Goal: Transaction & Acquisition: Purchase product/service

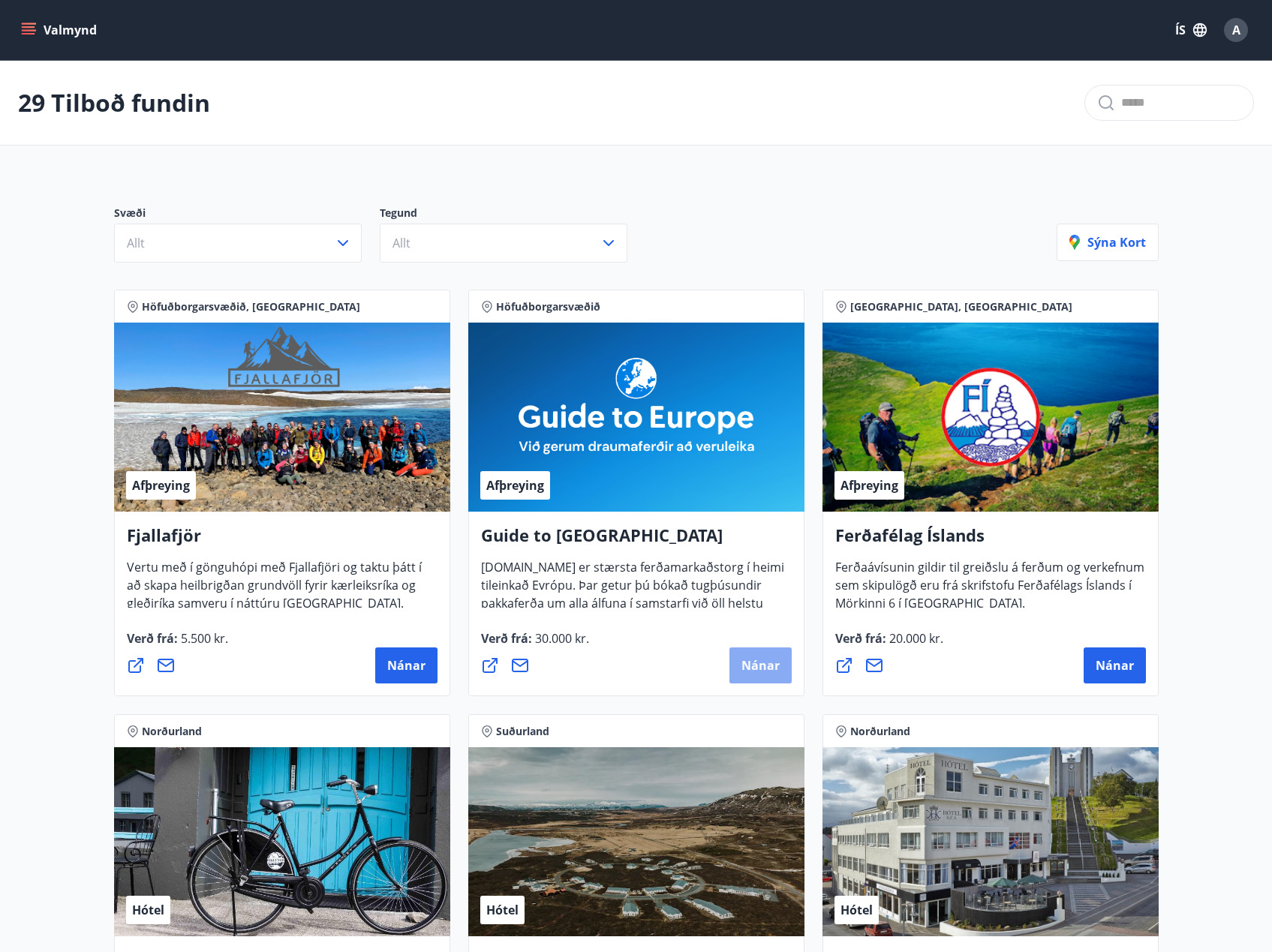
click at [745, 673] on span "Nánar" at bounding box center [760, 666] width 38 height 17
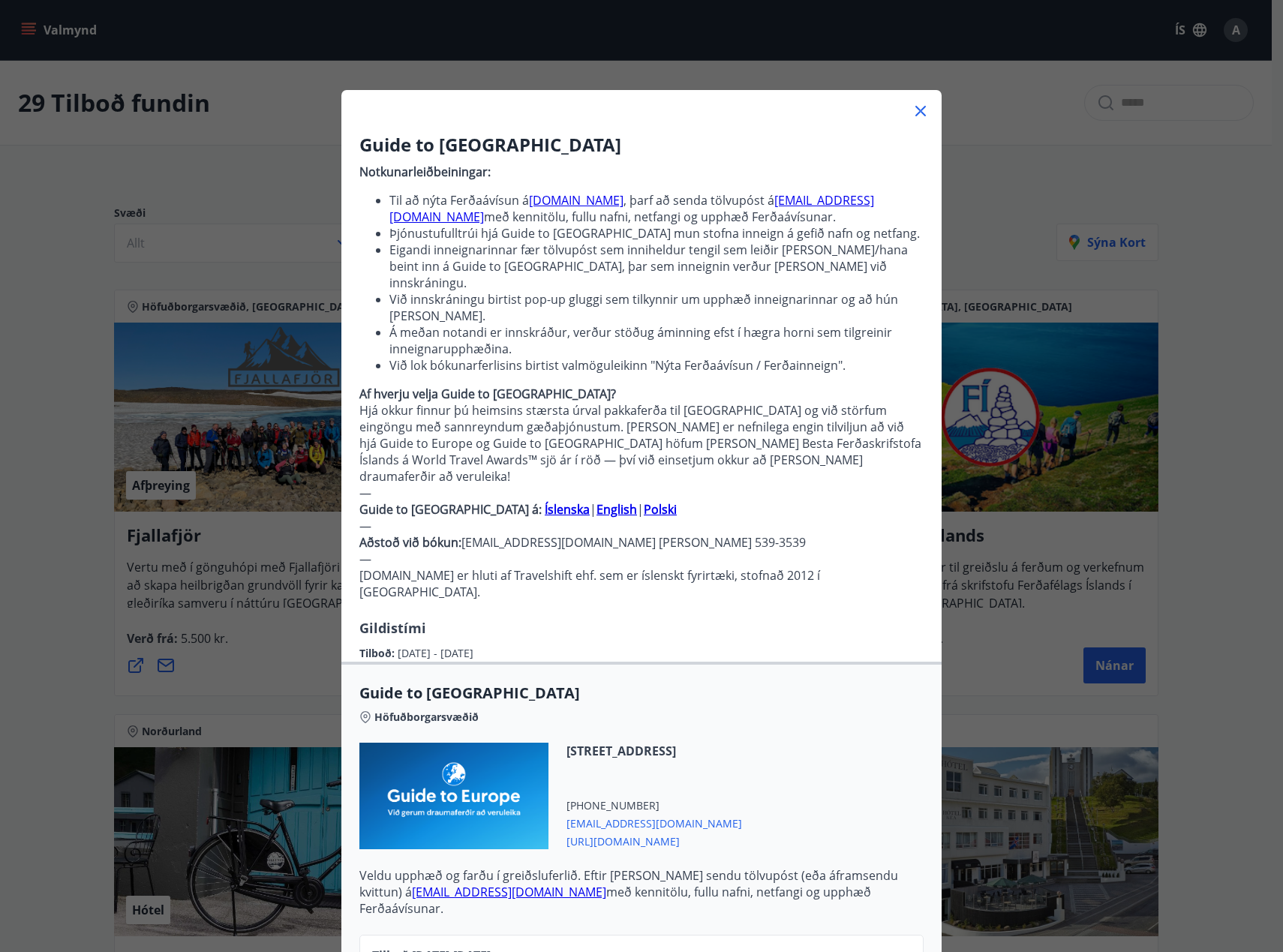
click at [911, 103] on icon at bounding box center [920, 110] width 18 height 18
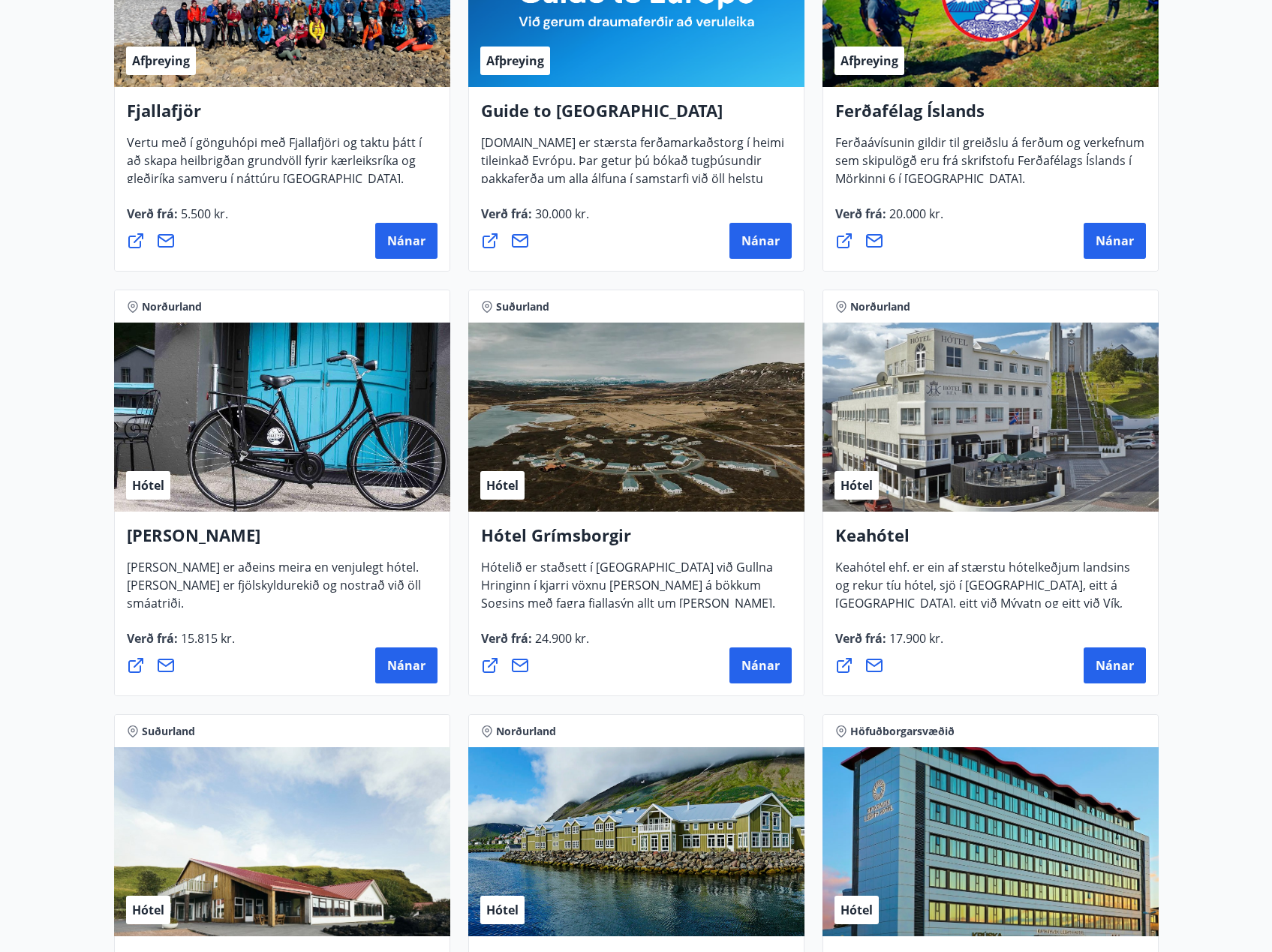
scroll to position [450, 0]
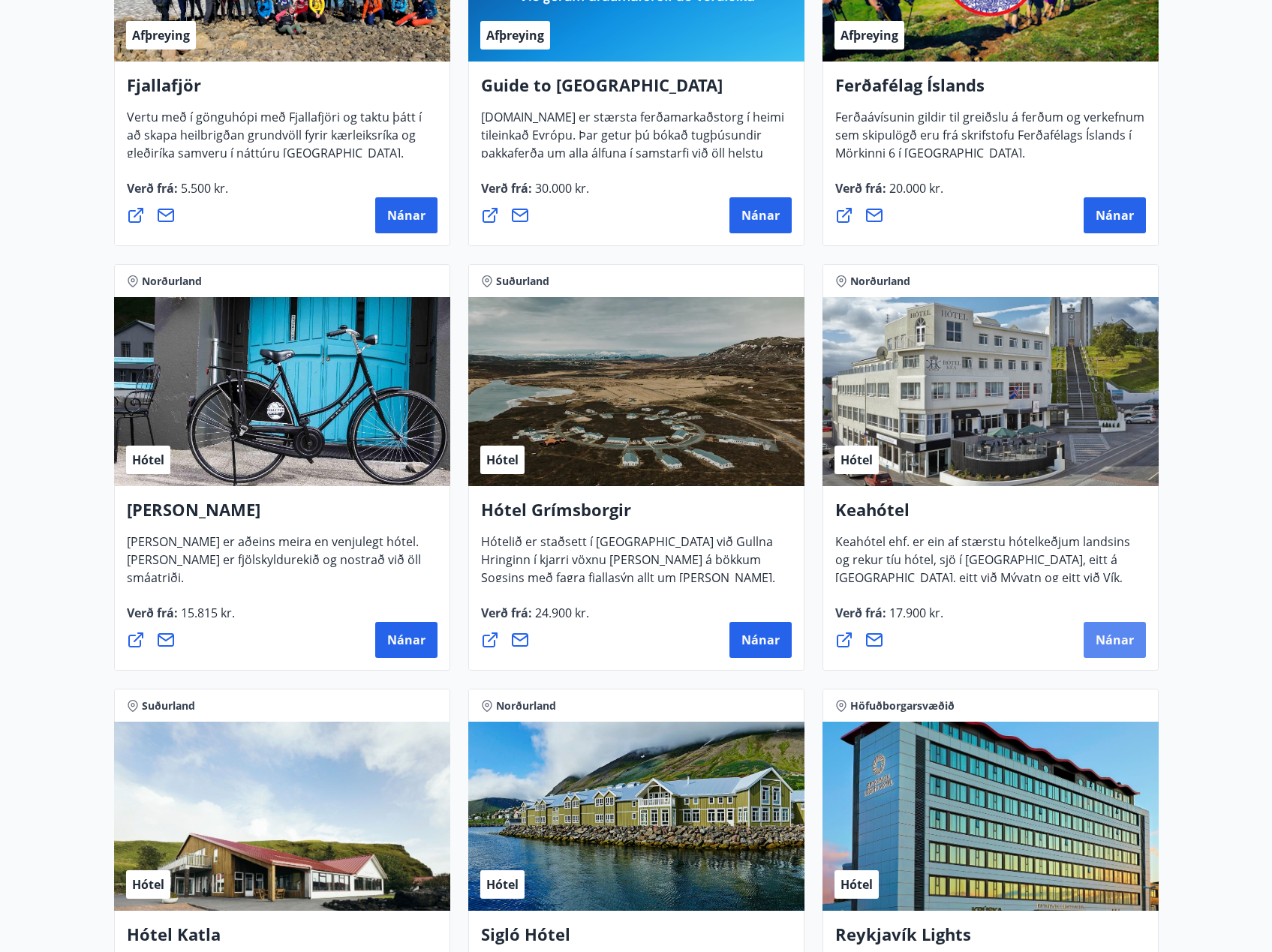
click at [1110, 631] on button "Nánar" at bounding box center [1114, 639] width 62 height 36
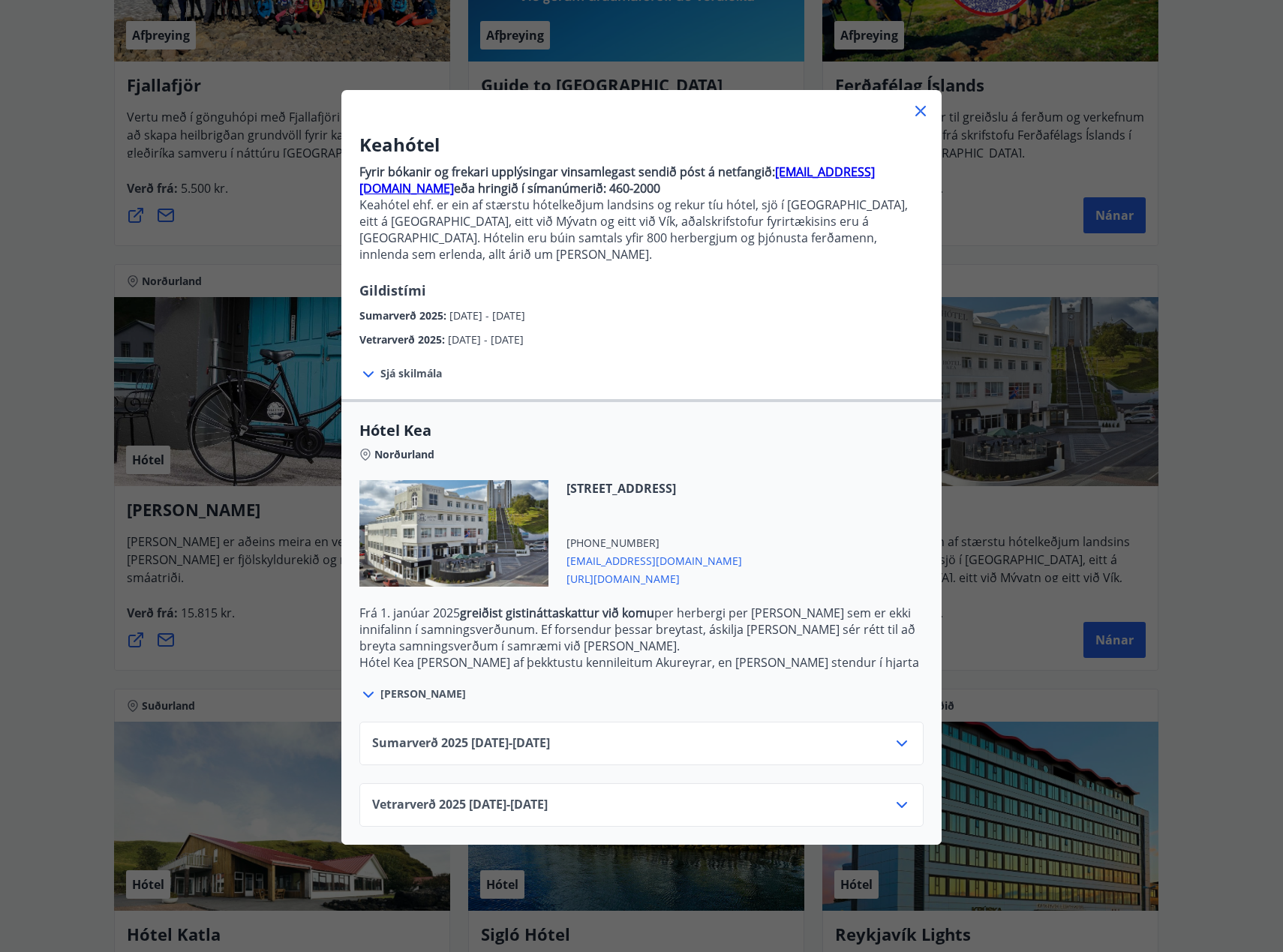
click at [631, 735] on div "Sumarverð [PHONE_NUMBER][DATE] - [DATE]" at bounding box center [641, 750] width 538 height 30
click at [894, 735] on icon at bounding box center [901, 743] width 18 height 18
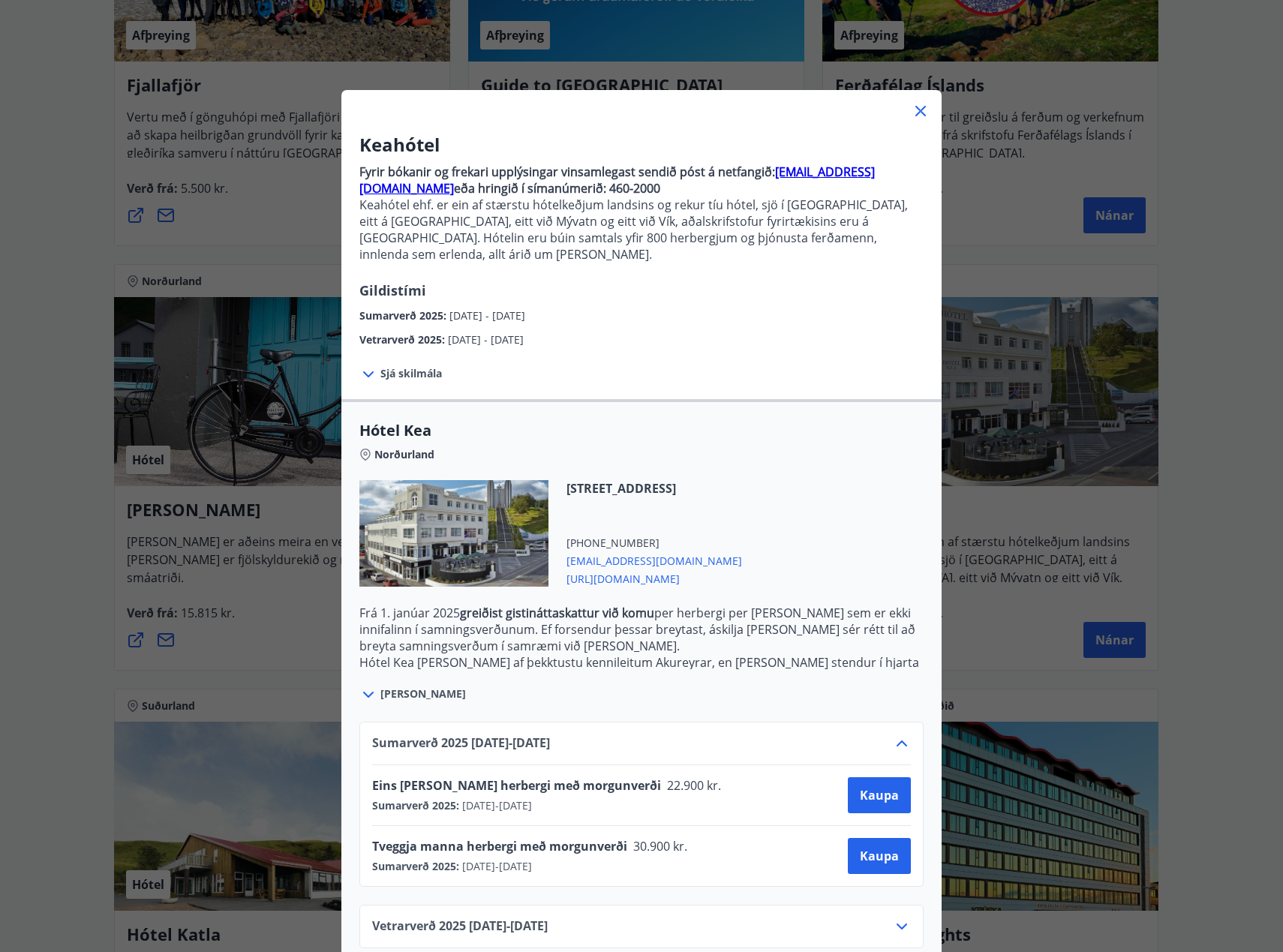
click at [917, 116] on icon at bounding box center [920, 110] width 18 height 18
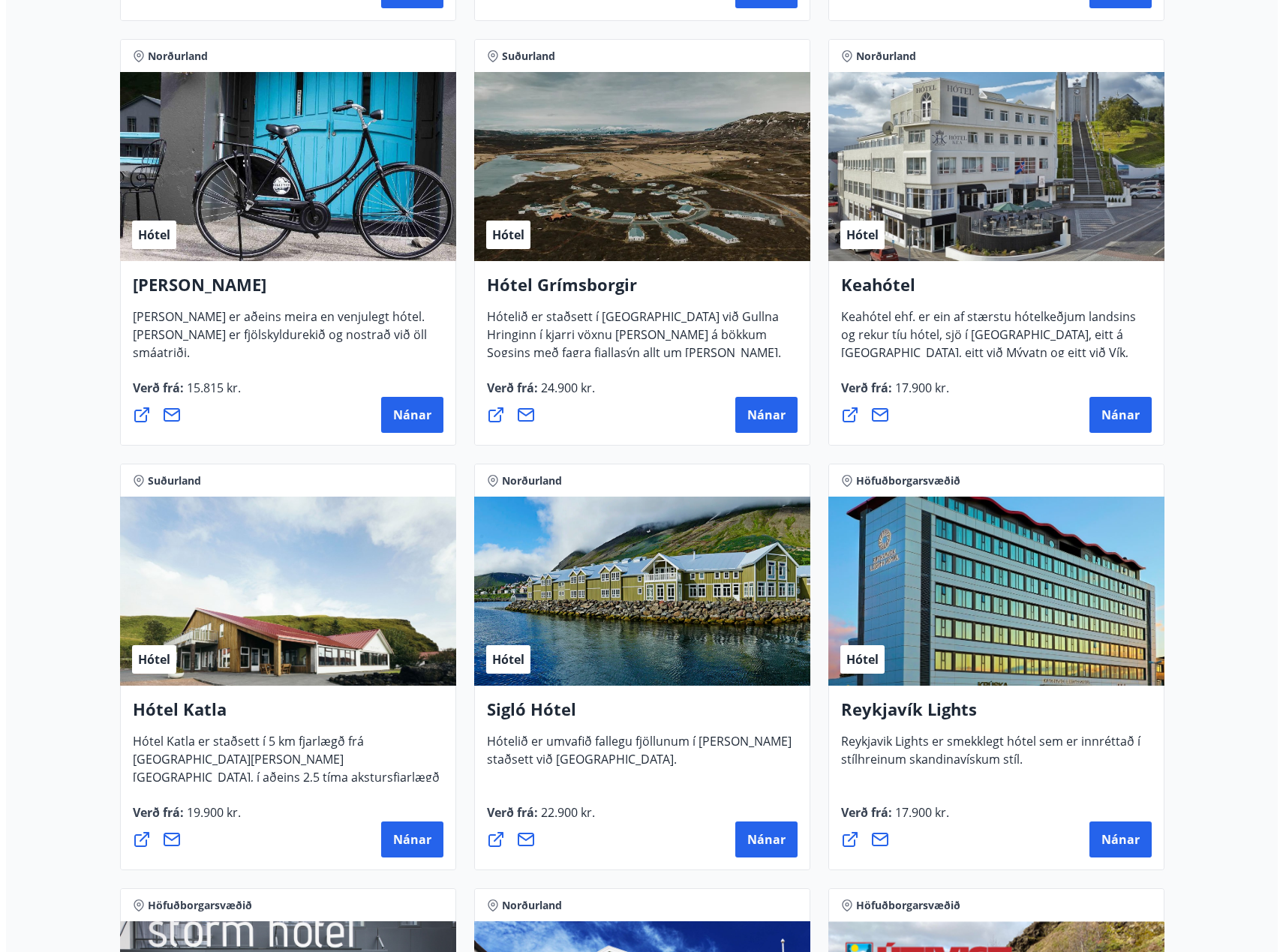
scroll to position [826, 0]
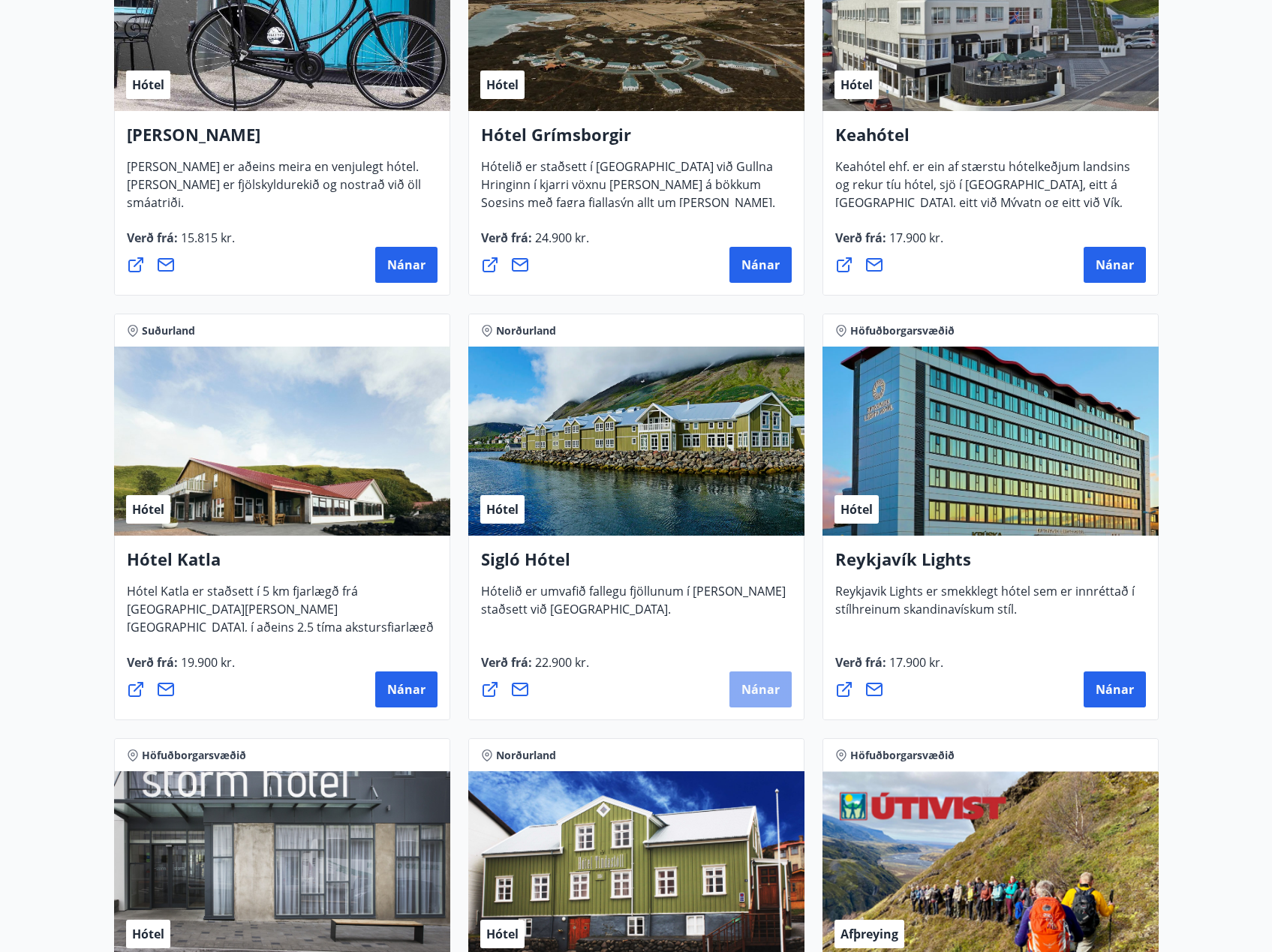
click at [774, 688] on span "Nánar" at bounding box center [760, 690] width 38 height 17
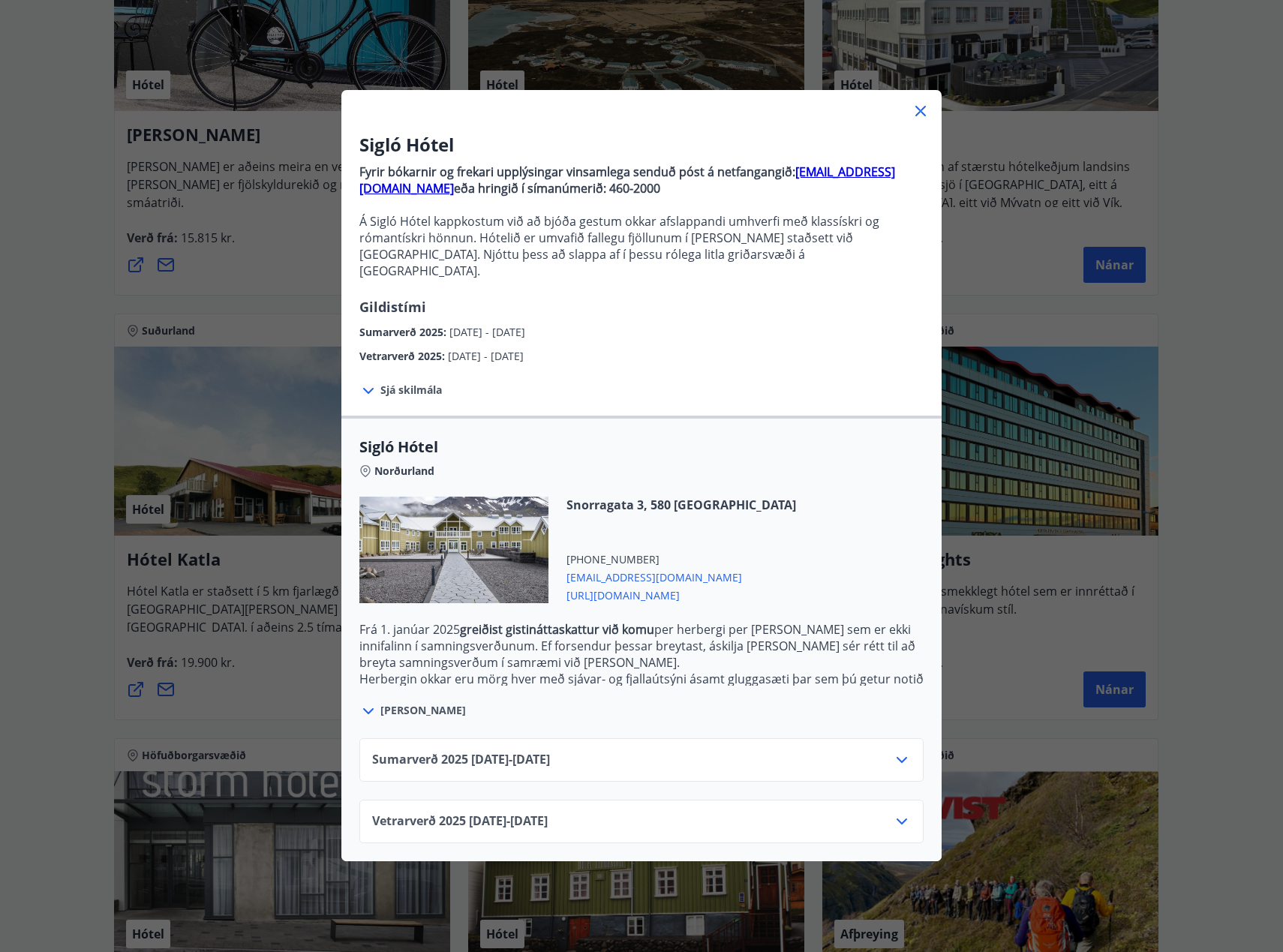
click at [893, 751] on icon at bounding box center [901, 760] width 18 height 18
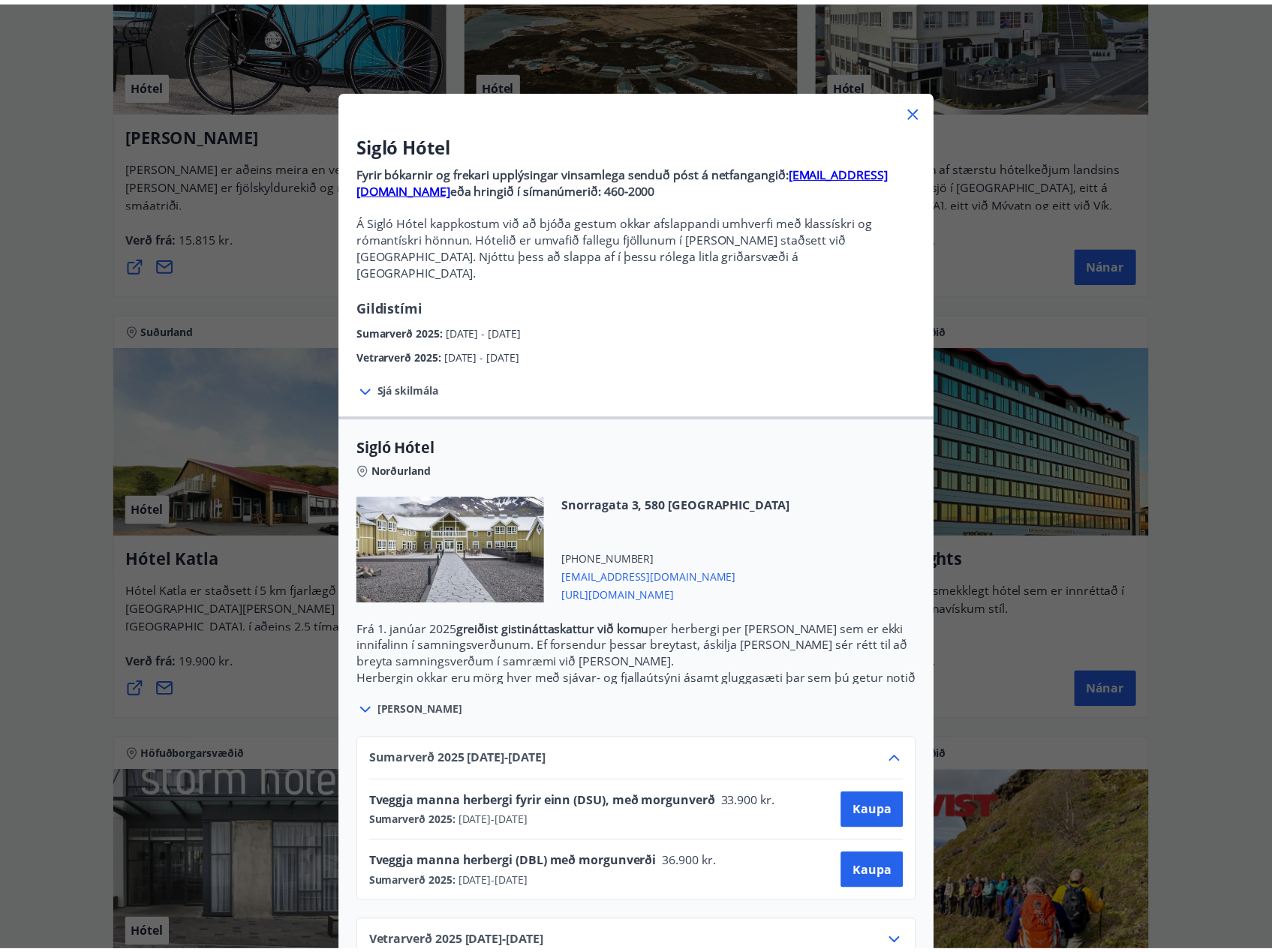
scroll to position [25, 0]
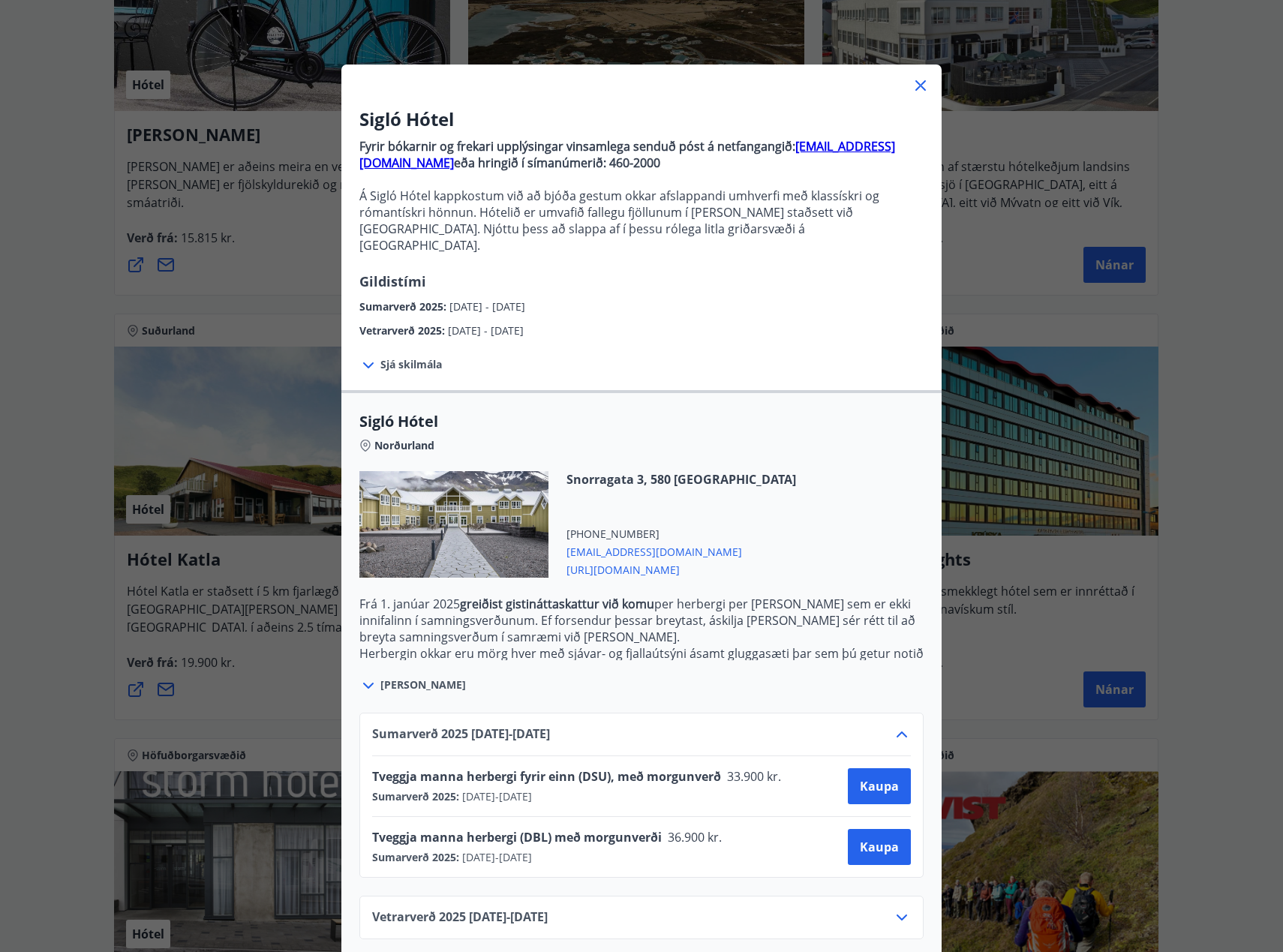
click at [916, 87] on icon at bounding box center [921, 85] width 10 height 10
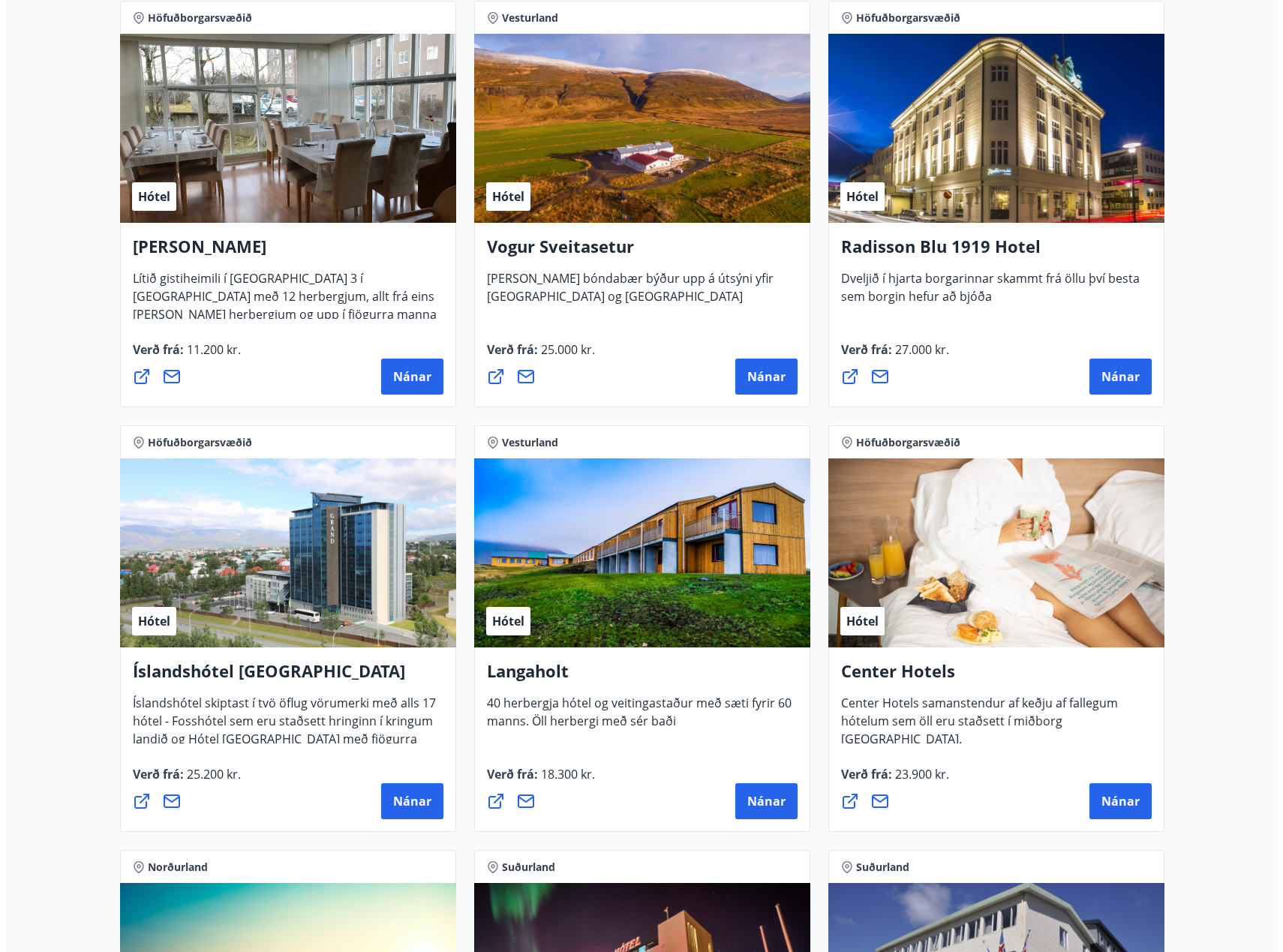
scroll to position [2851, 0]
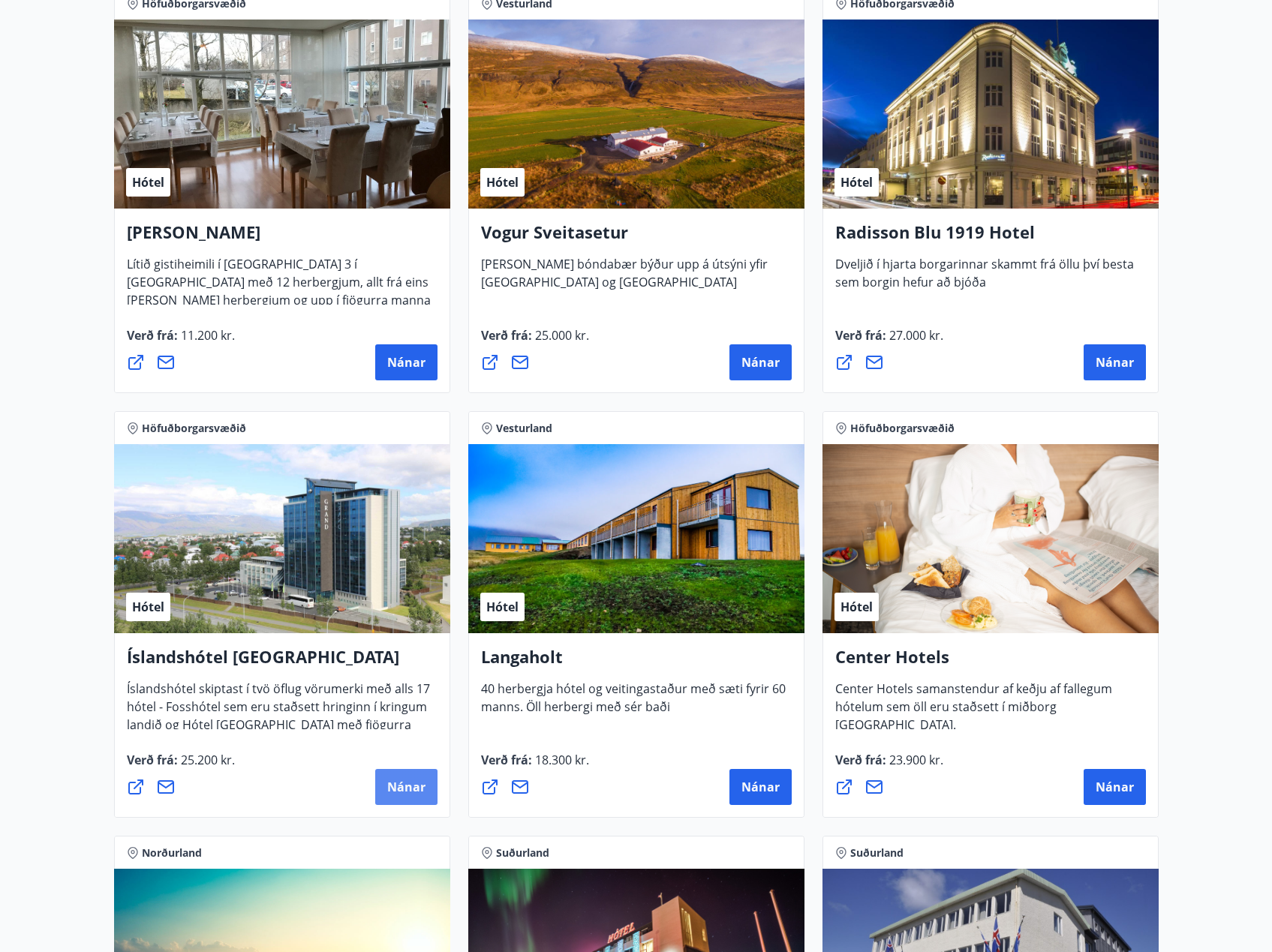
click at [399, 790] on span "Nánar" at bounding box center [406, 787] width 38 height 17
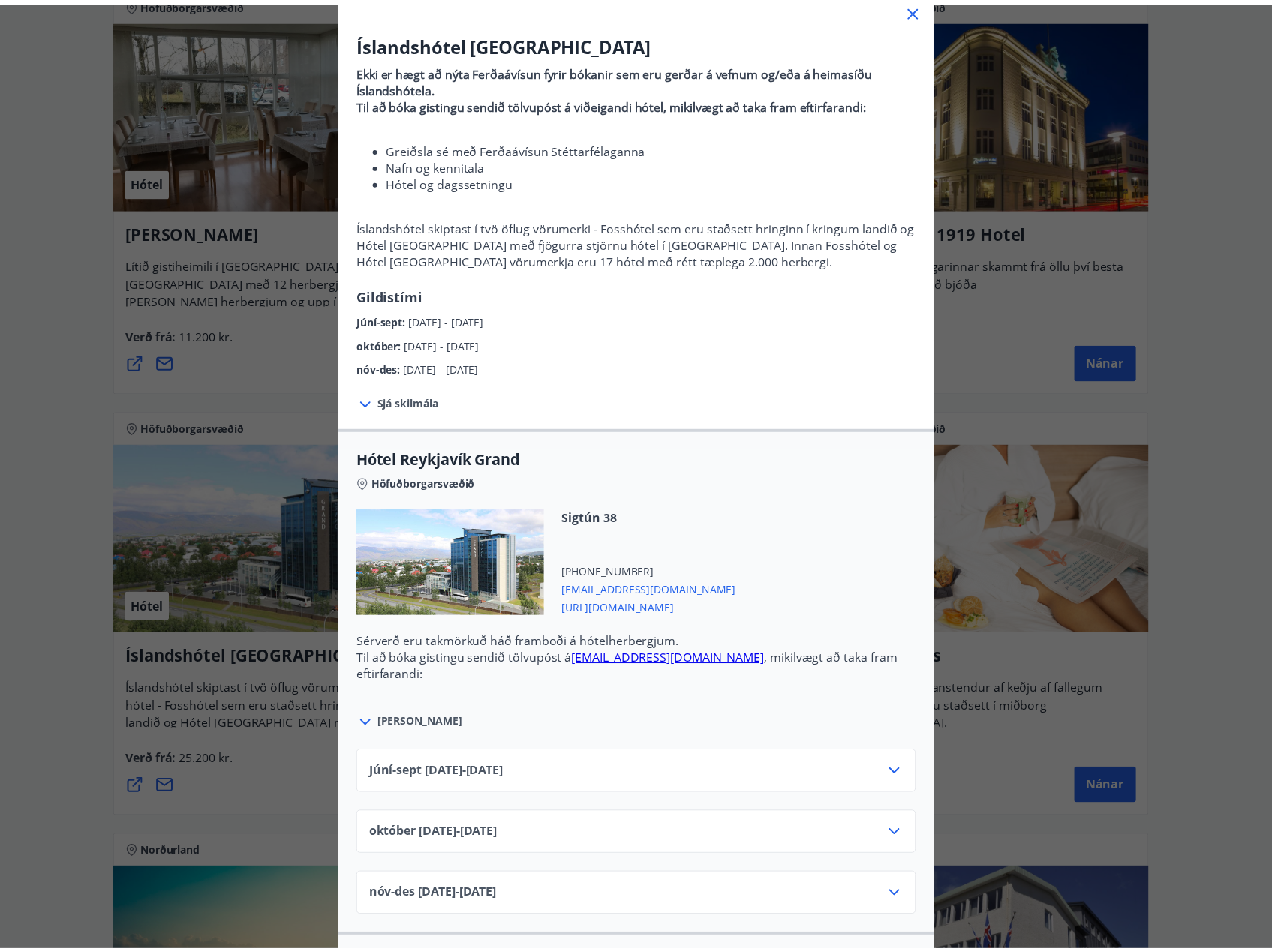
scroll to position [225, 0]
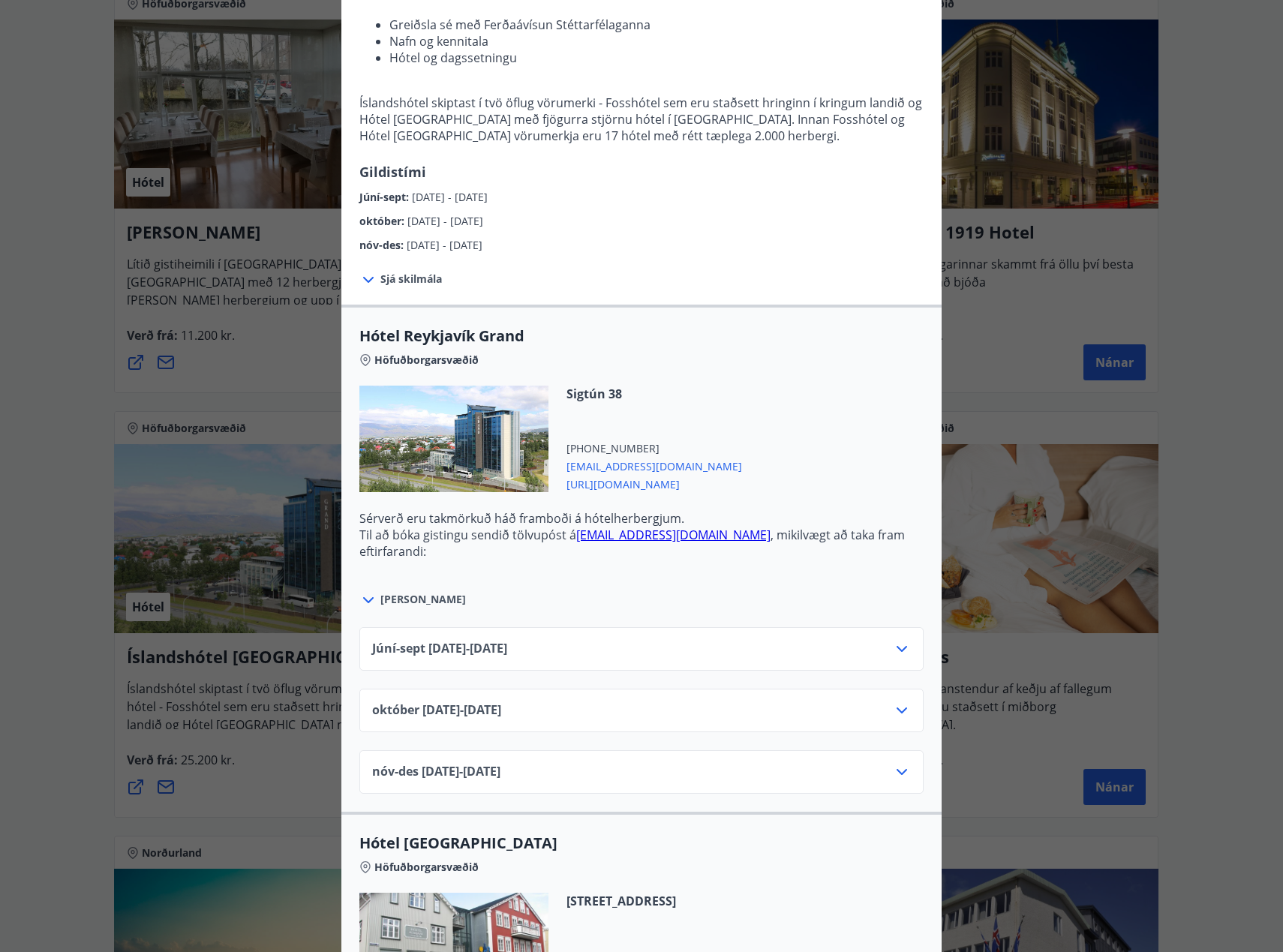
click at [897, 652] on icon at bounding box center [901, 649] width 18 height 18
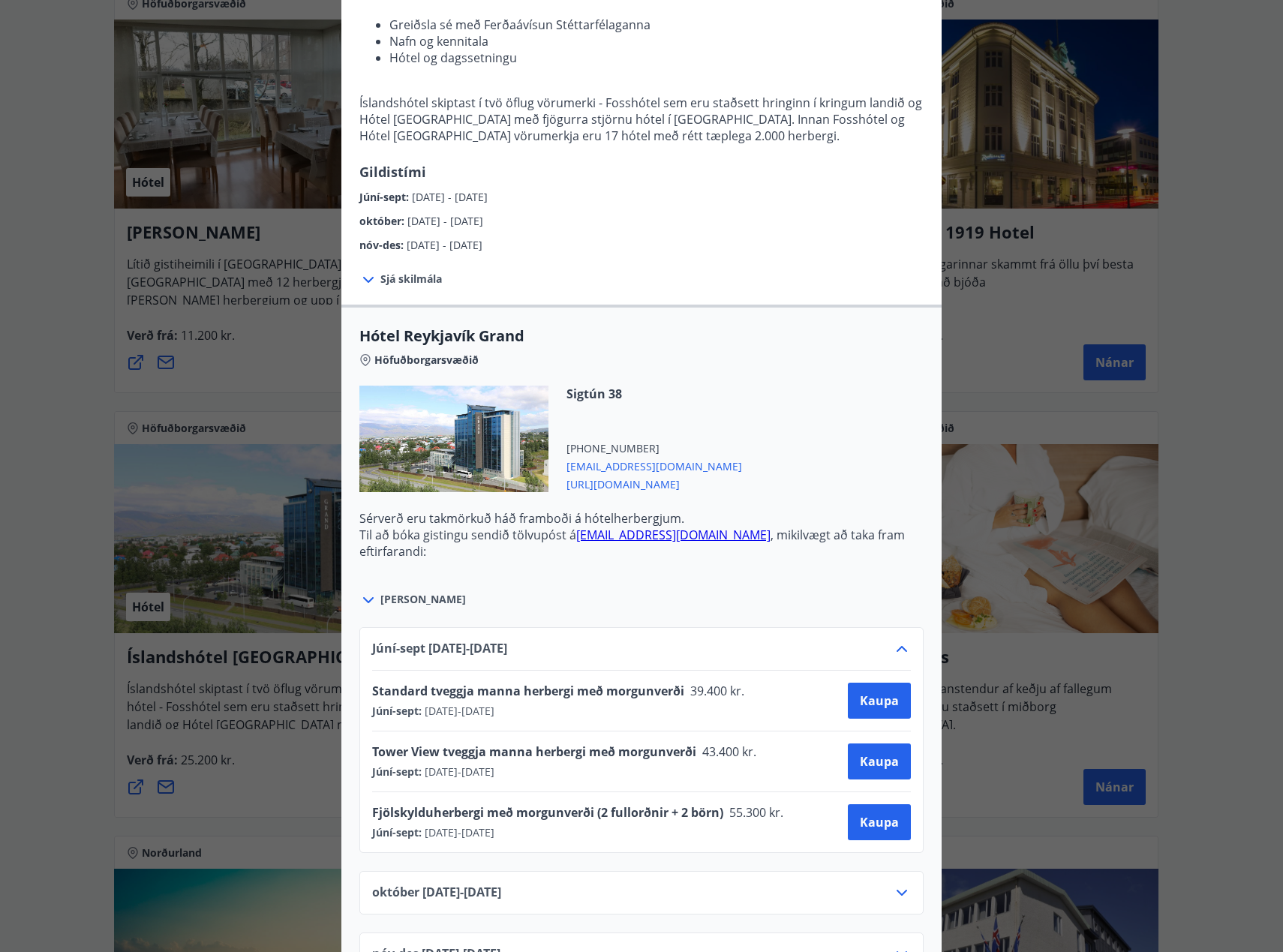
click at [1072, 591] on div "Íslandshótel Reykjavík Ekki er hægt að nýta Ferðaávísun fyrir bókanir sem eru g…" at bounding box center [641, 251] width 1283 height 952
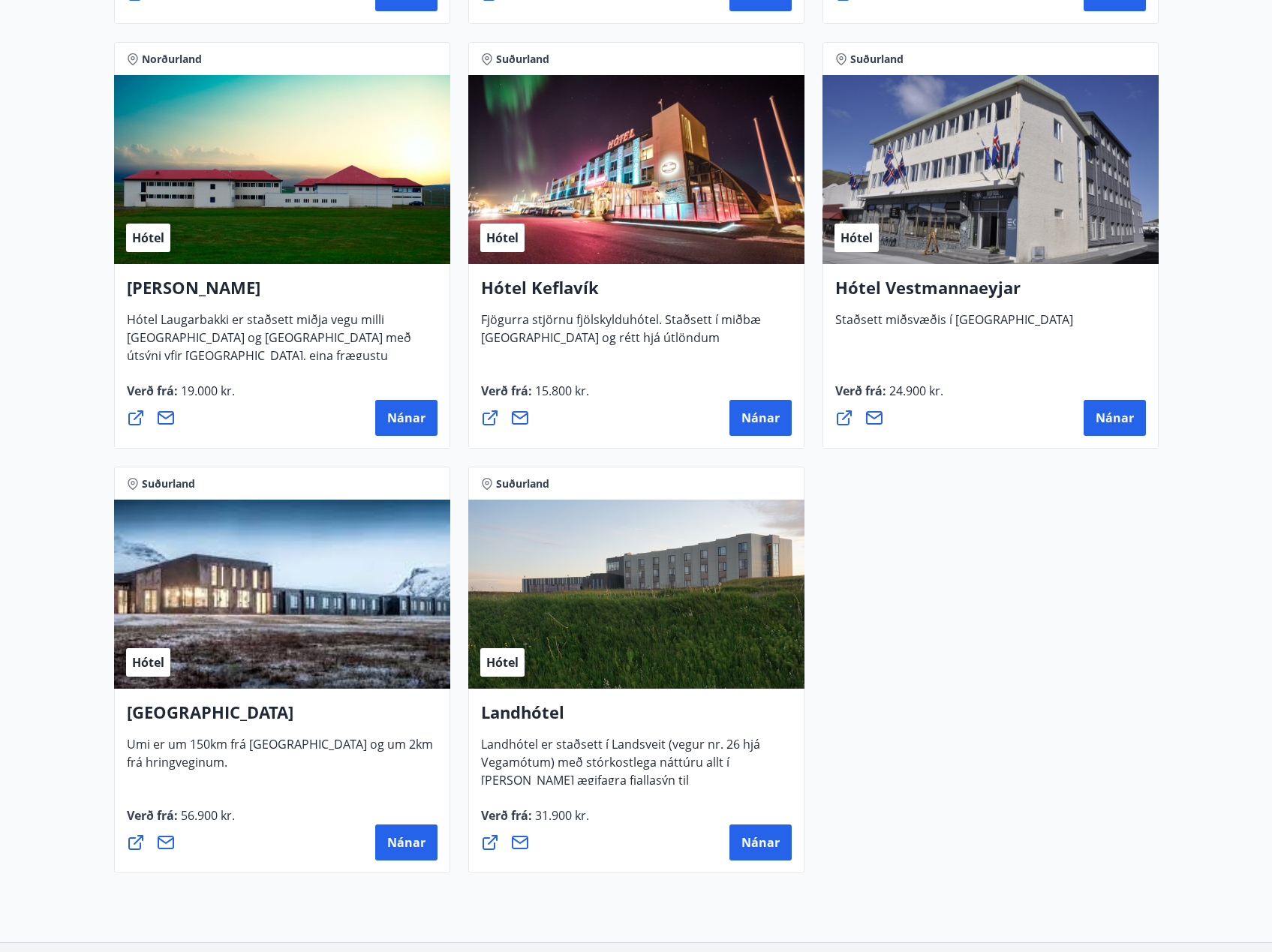
scroll to position [3677, 0]
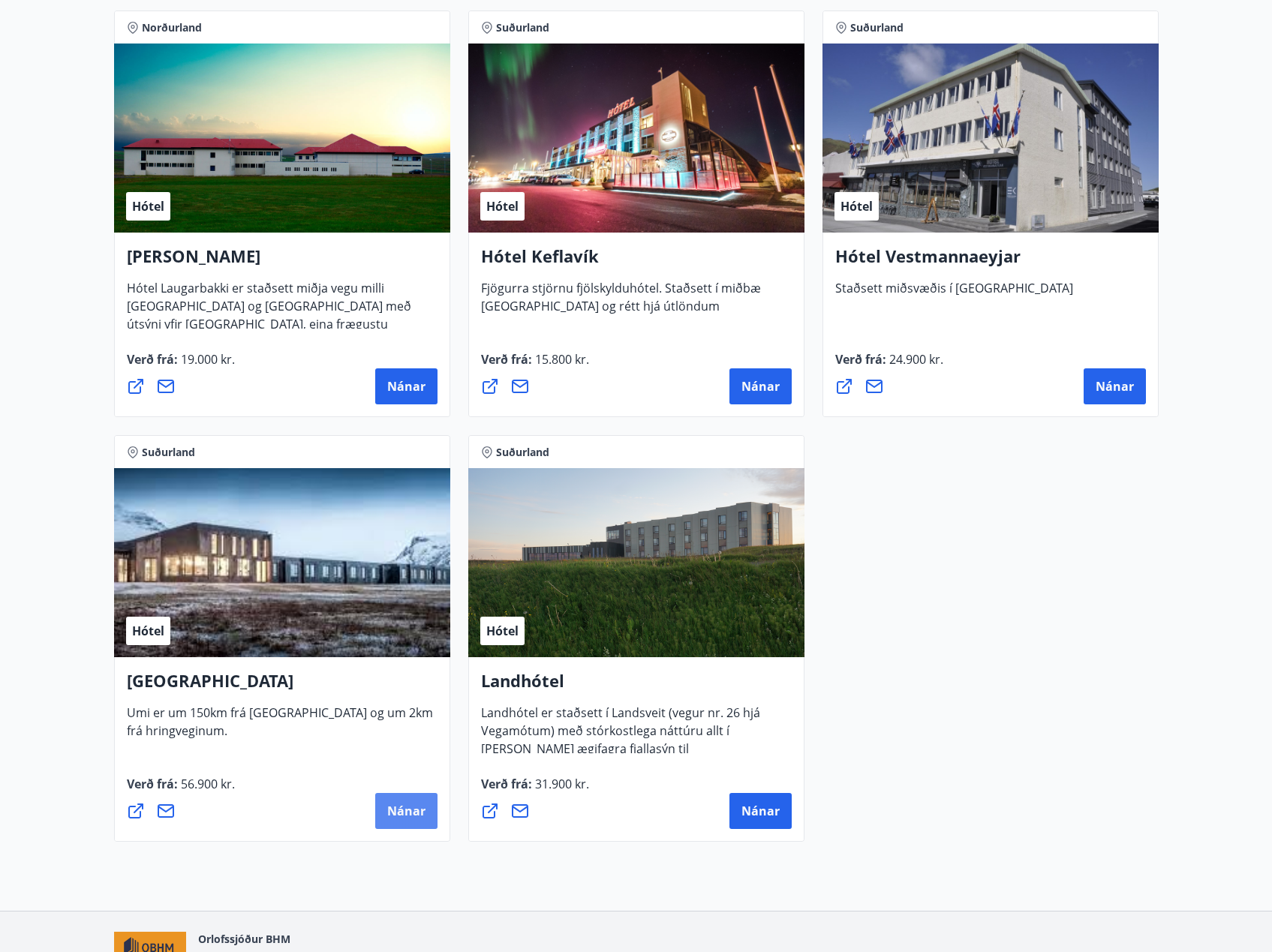
click at [414, 800] on button "Nánar" at bounding box center [406, 810] width 62 height 36
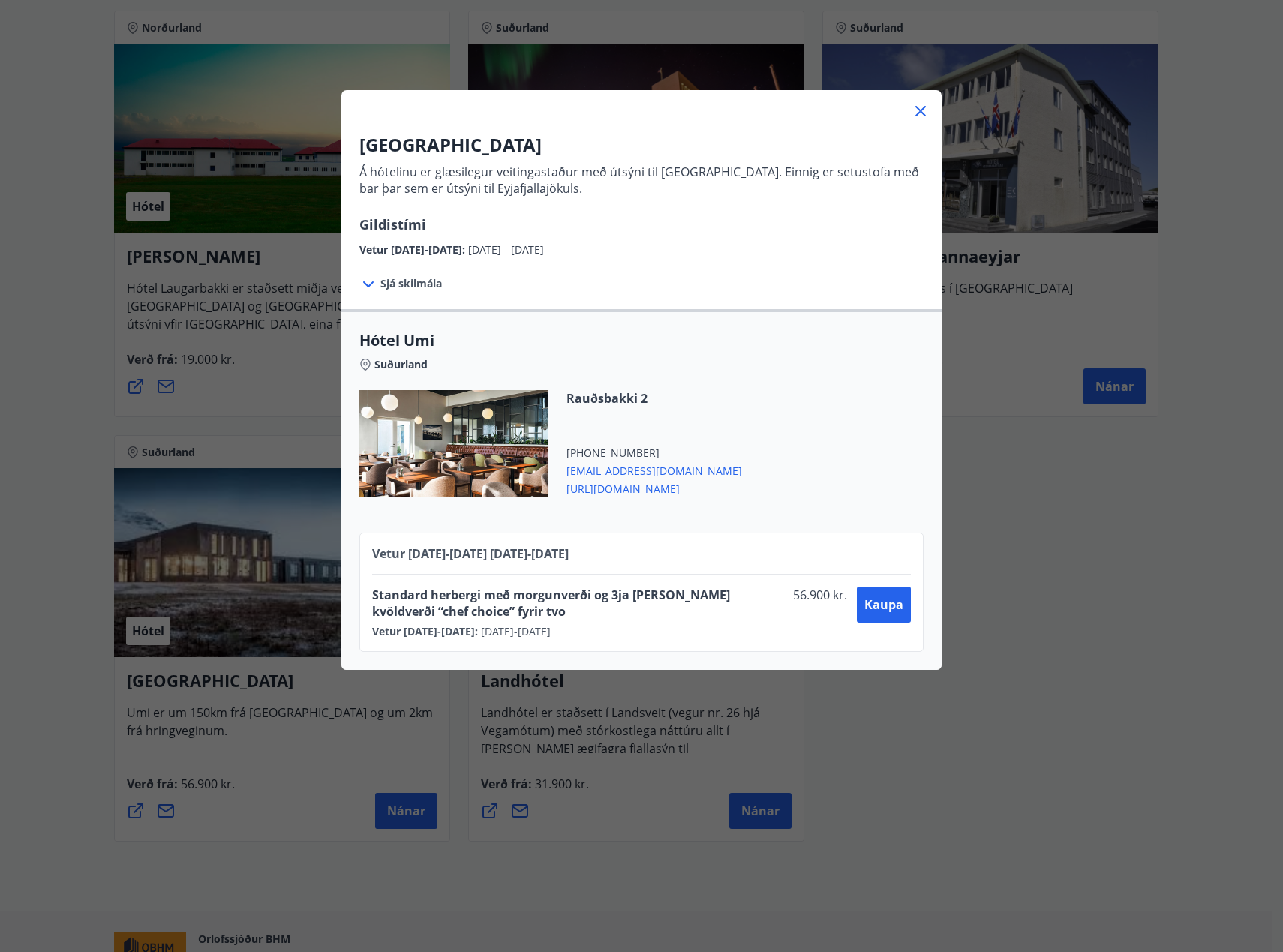
click at [1077, 702] on div "UMI Hotel Á hótelinu er glæsilegur veitingastaður með útsýni til [GEOGRAPHIC_DA…" at bounding box center [641, 476] width 1283 height 952
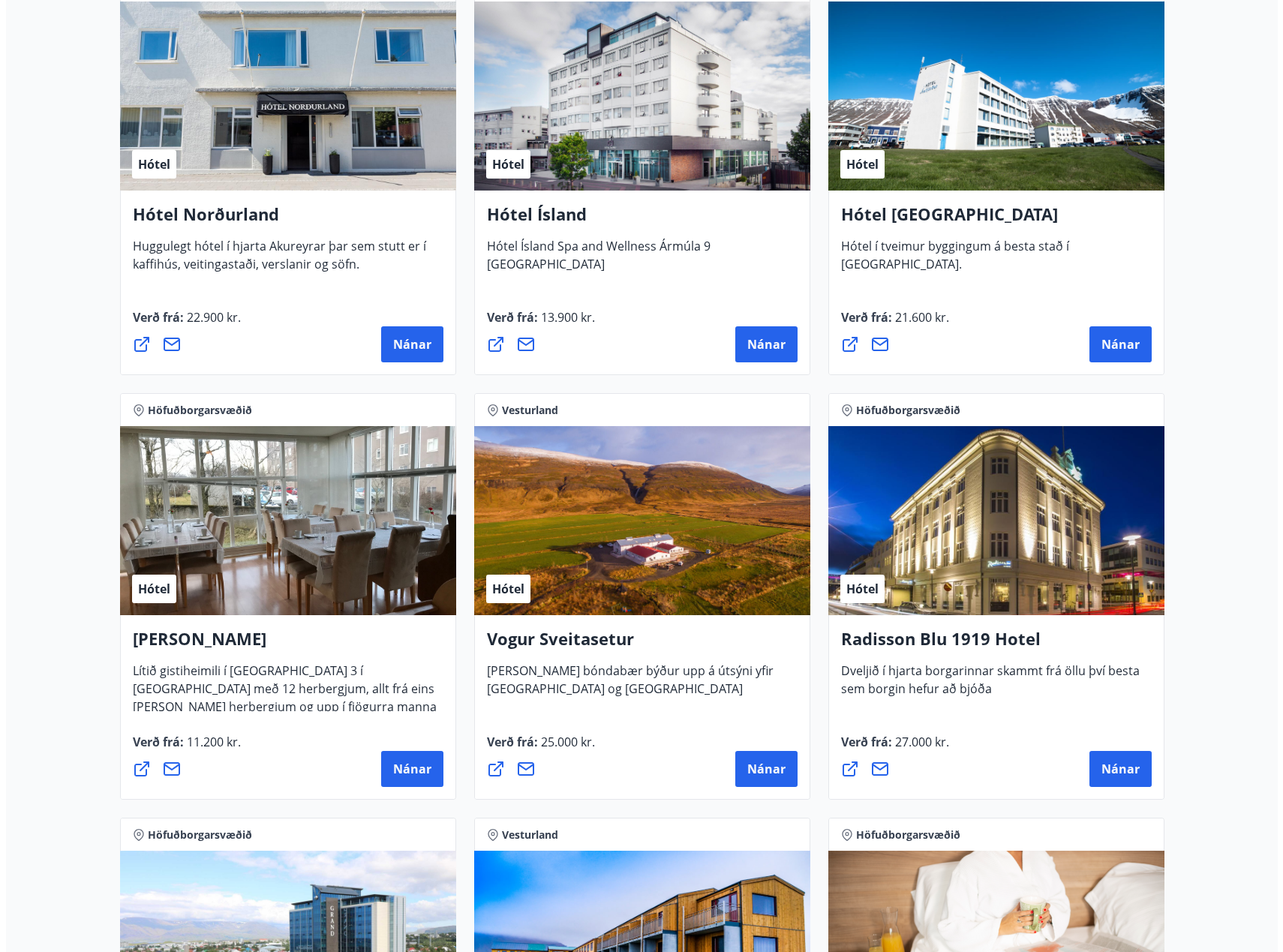
scroll to position [2411, 0]
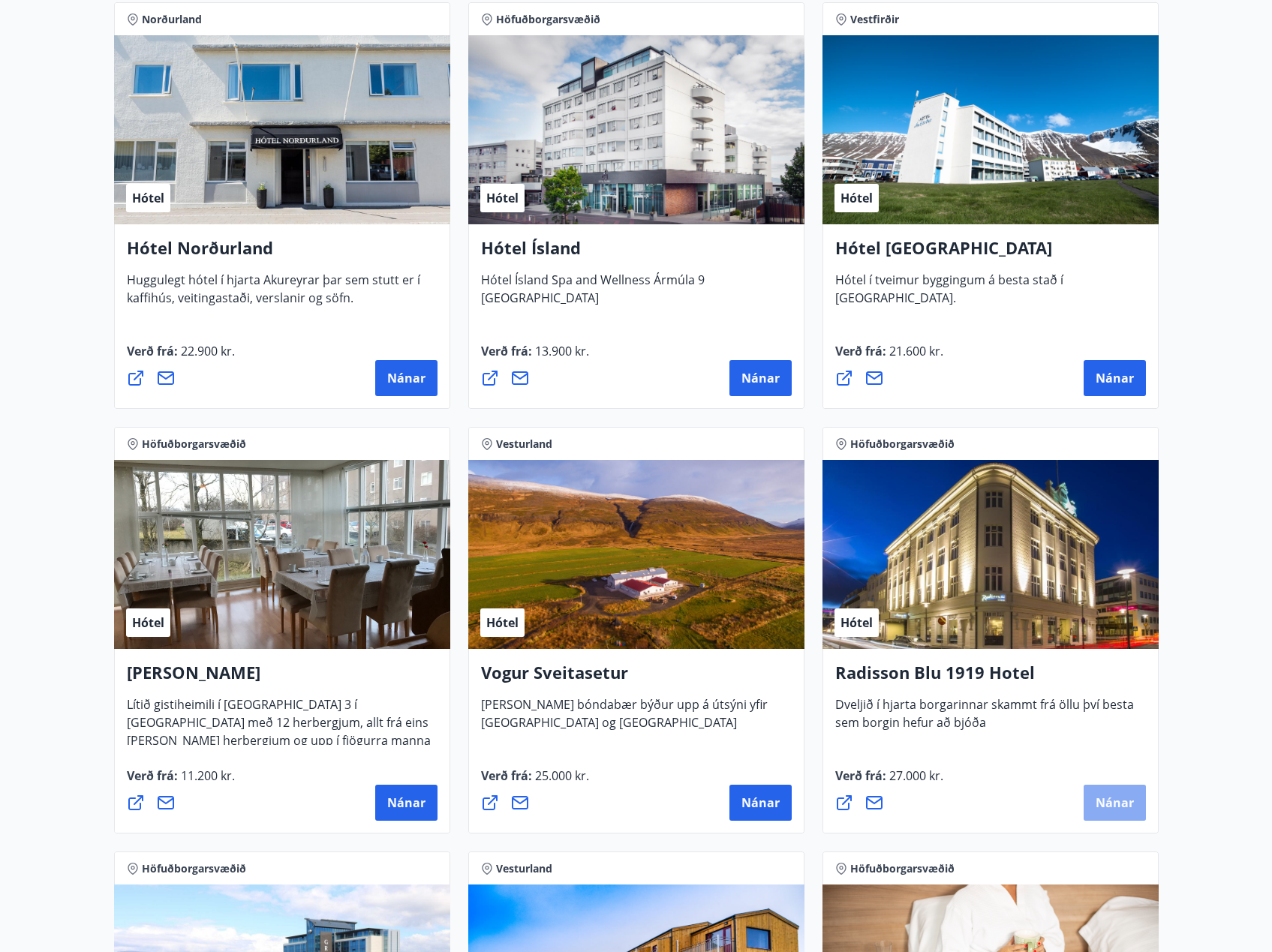
click at [1109, 793] on button "Nánar" at bounding box center [1114, 803] width 62 height 36
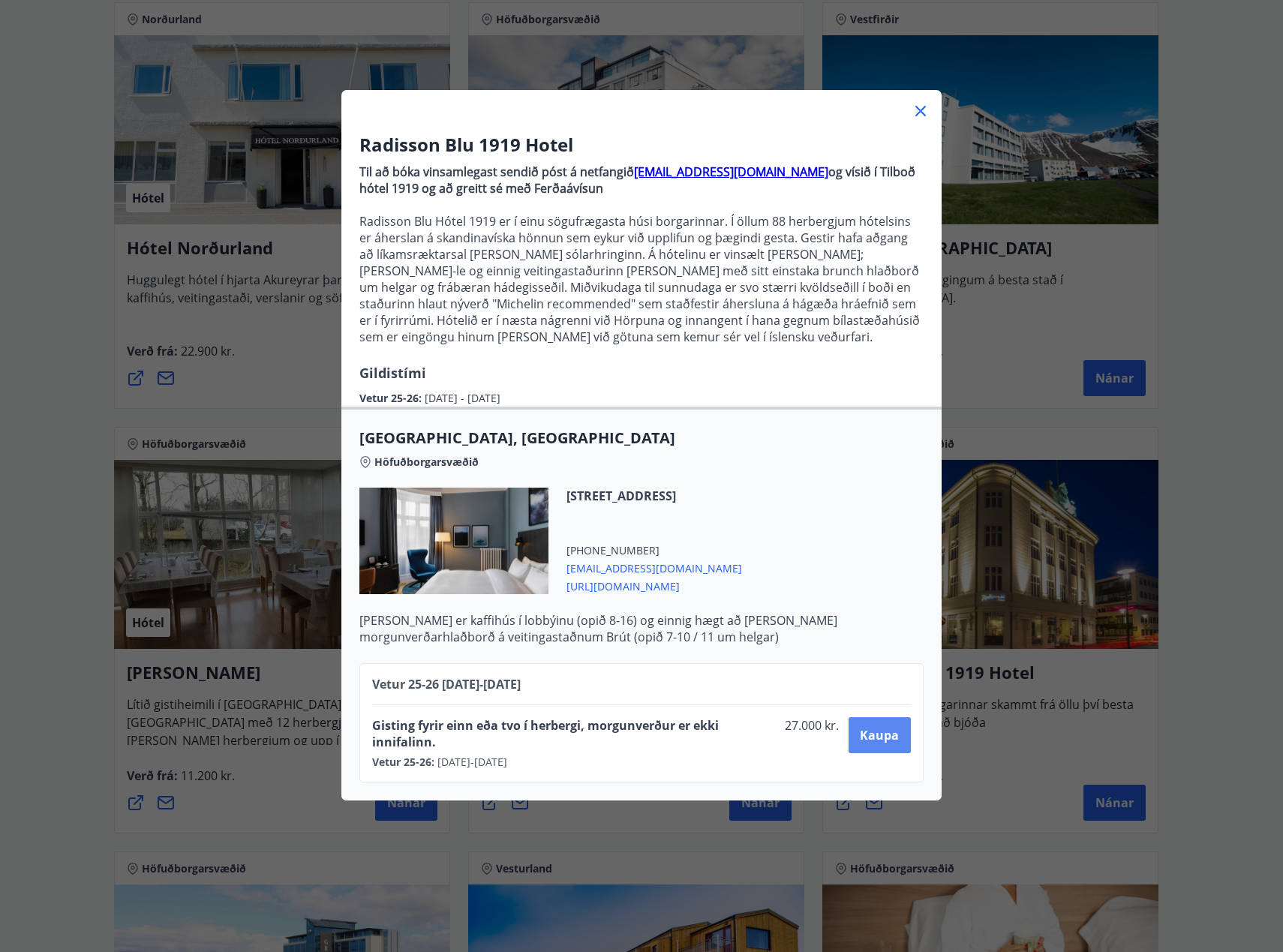
click at [869, 740] on span "Kaupa" at bounding box center [879, 735] width 39 height 17
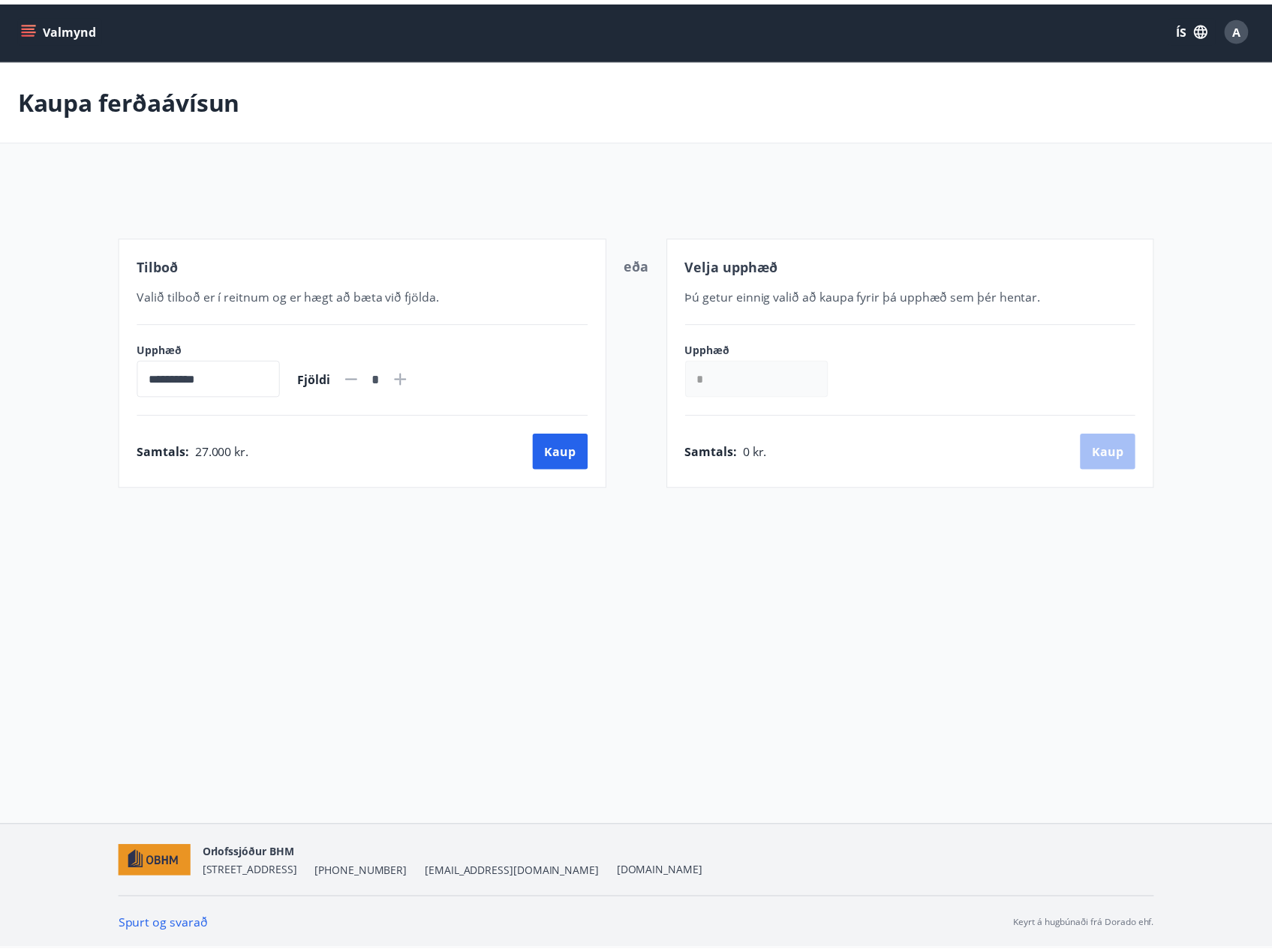
scroll to position [3, 0]
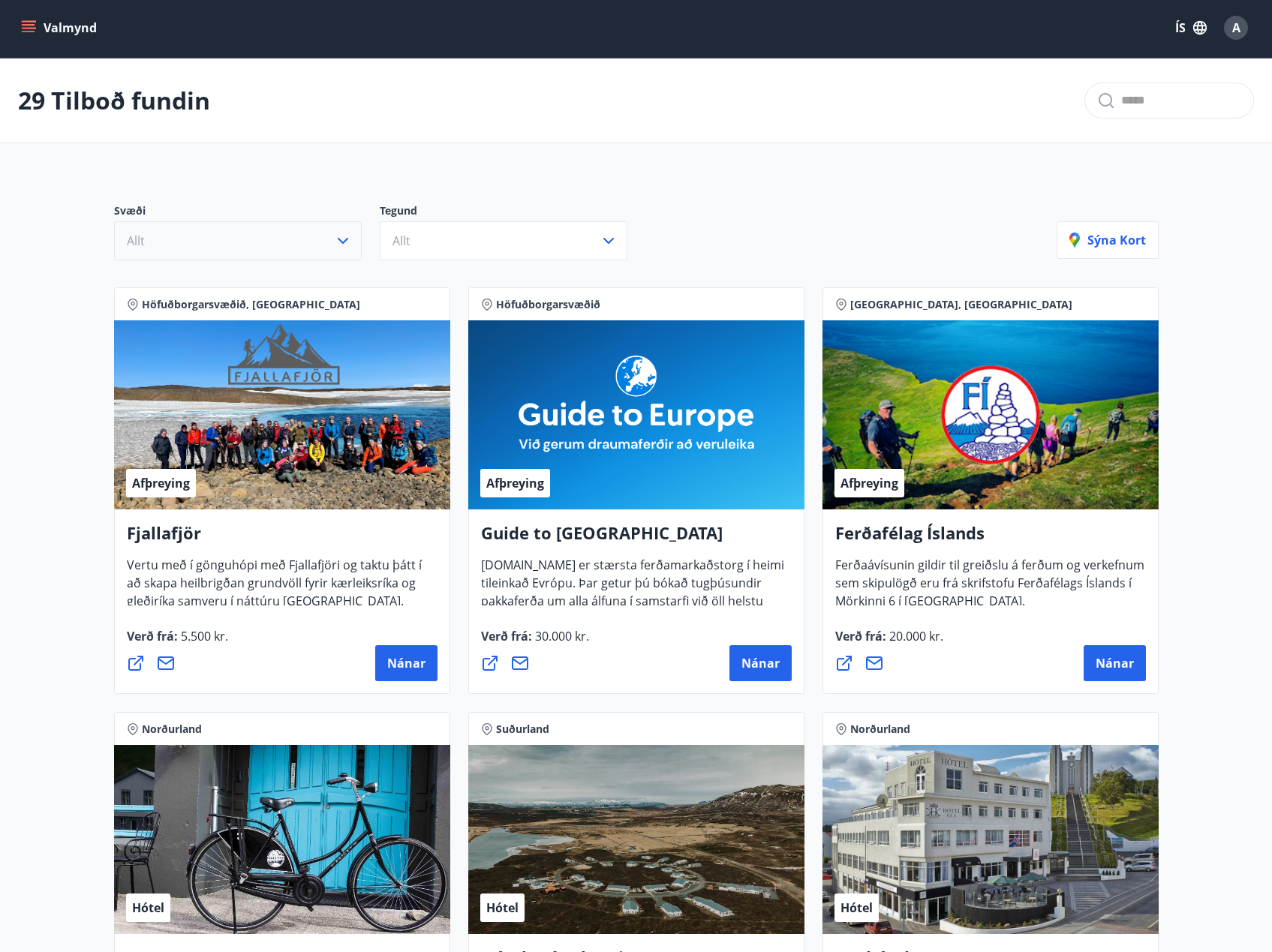
click at [348, 246] on icon "button" at bounding box center [342, 240] width 18 height 18
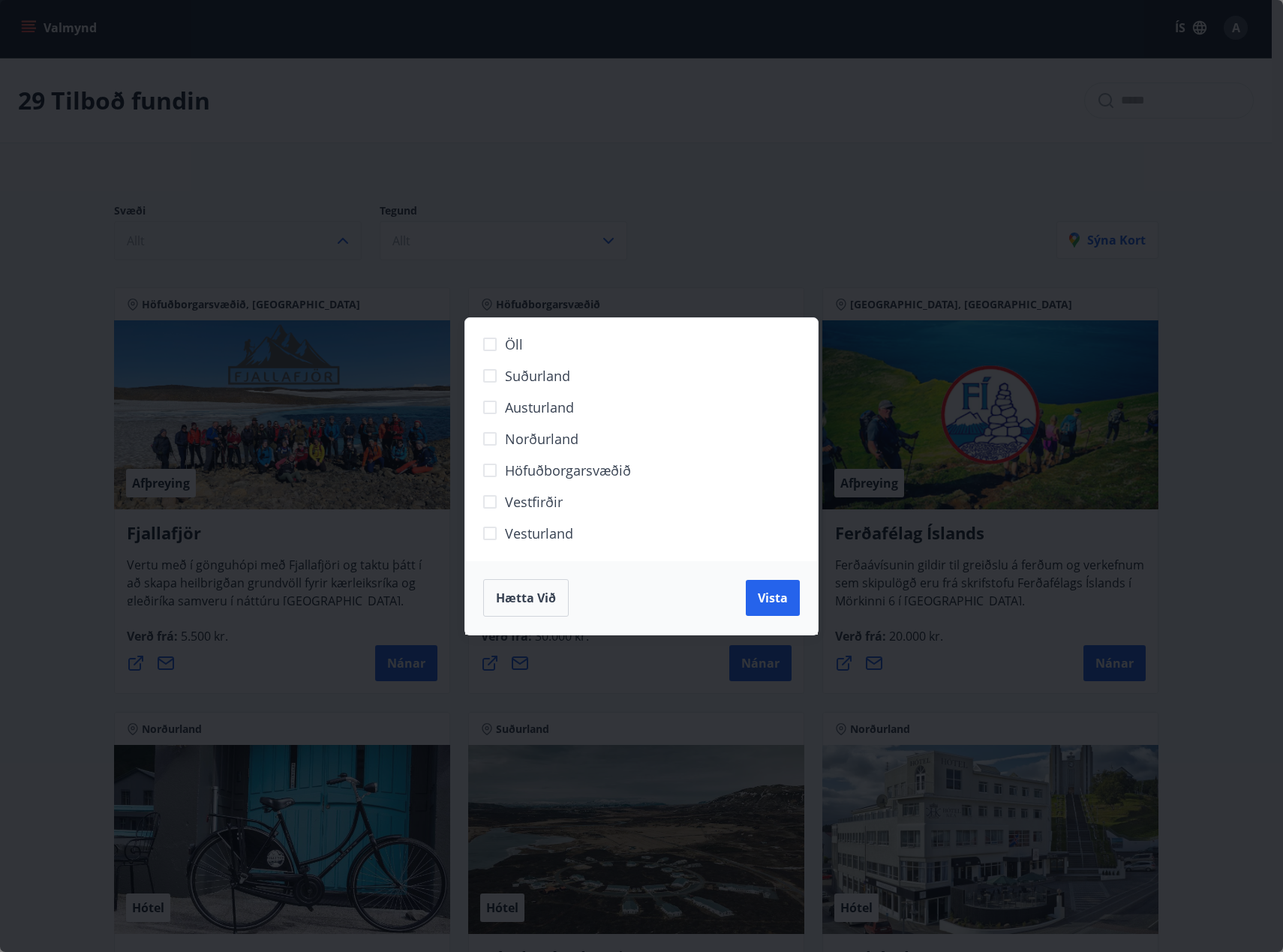
click at [824, 233] on div "Öll Suðurland [GEOGRAPHIC_DATA] Norðurland Höfuðborgarsvæðið [GEOGRAPHIC_DATA] …" at bounding box center [641, 476] width 1283 height 952
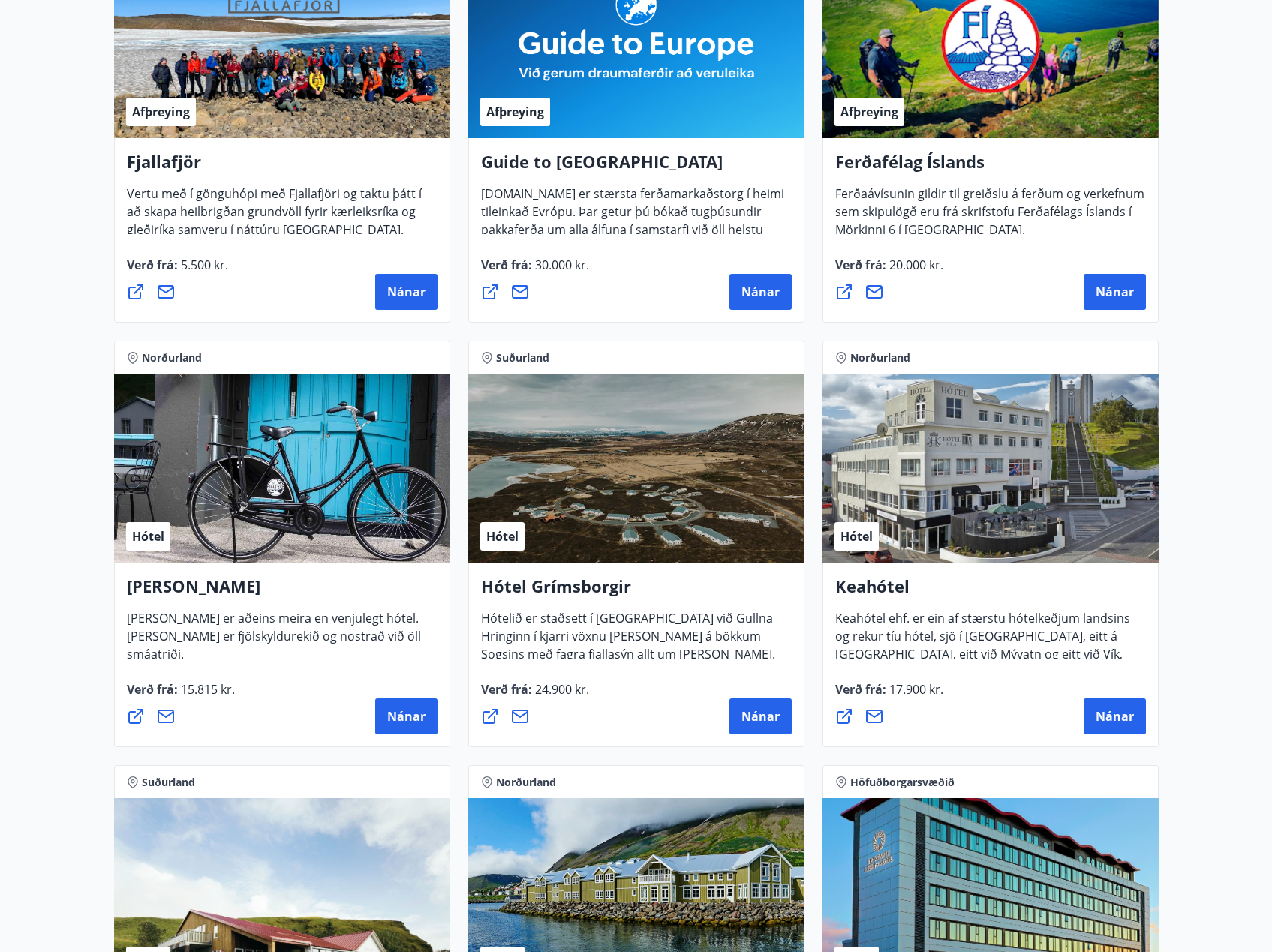
scroll to position [377, 0]
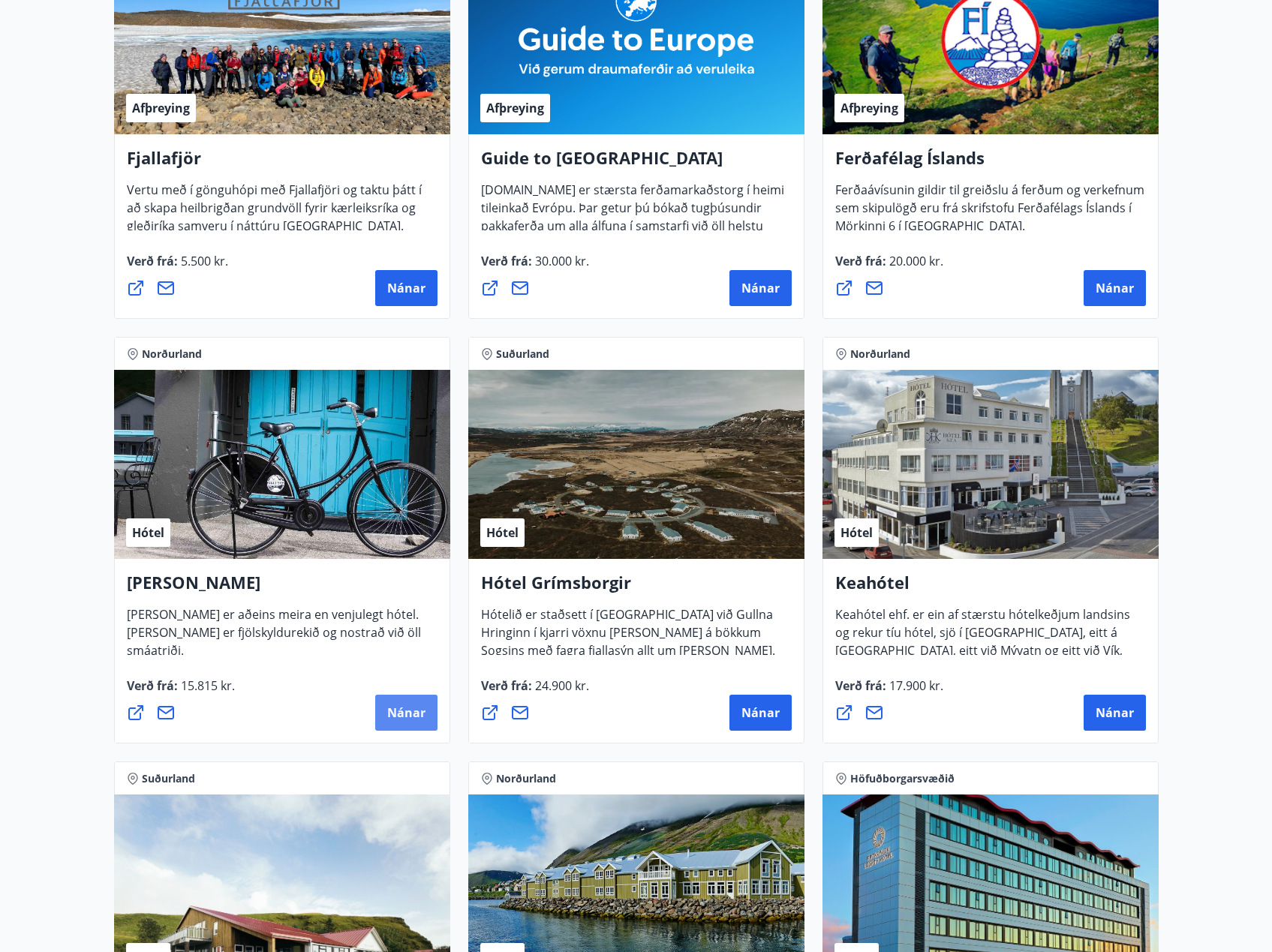
click at [413, 708] on span "Nánar" at bounding box center [406, 713] width 38 height 17
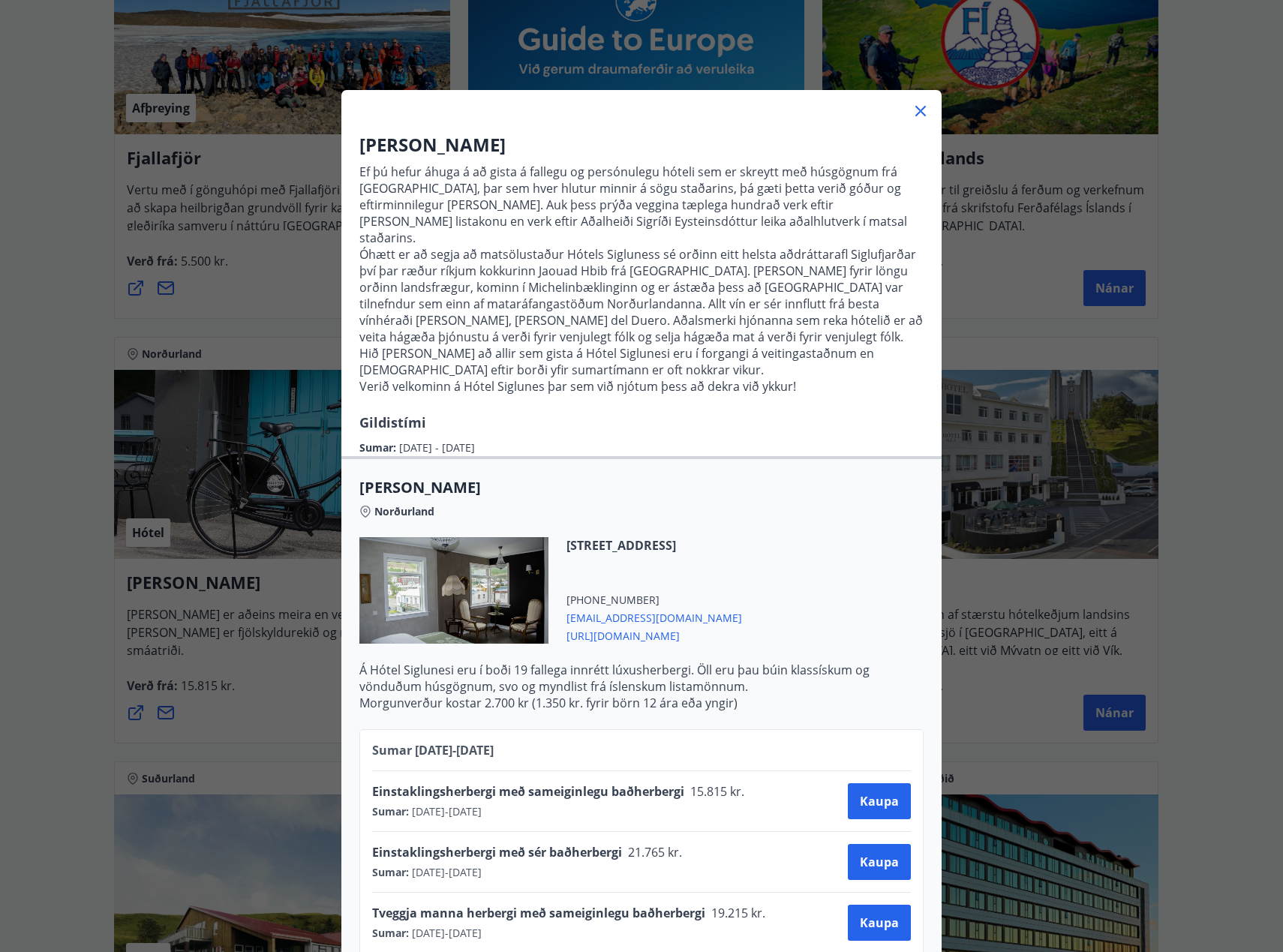
click at [914, 115] on icon at bounding box center [920, 110] width 18 height 18
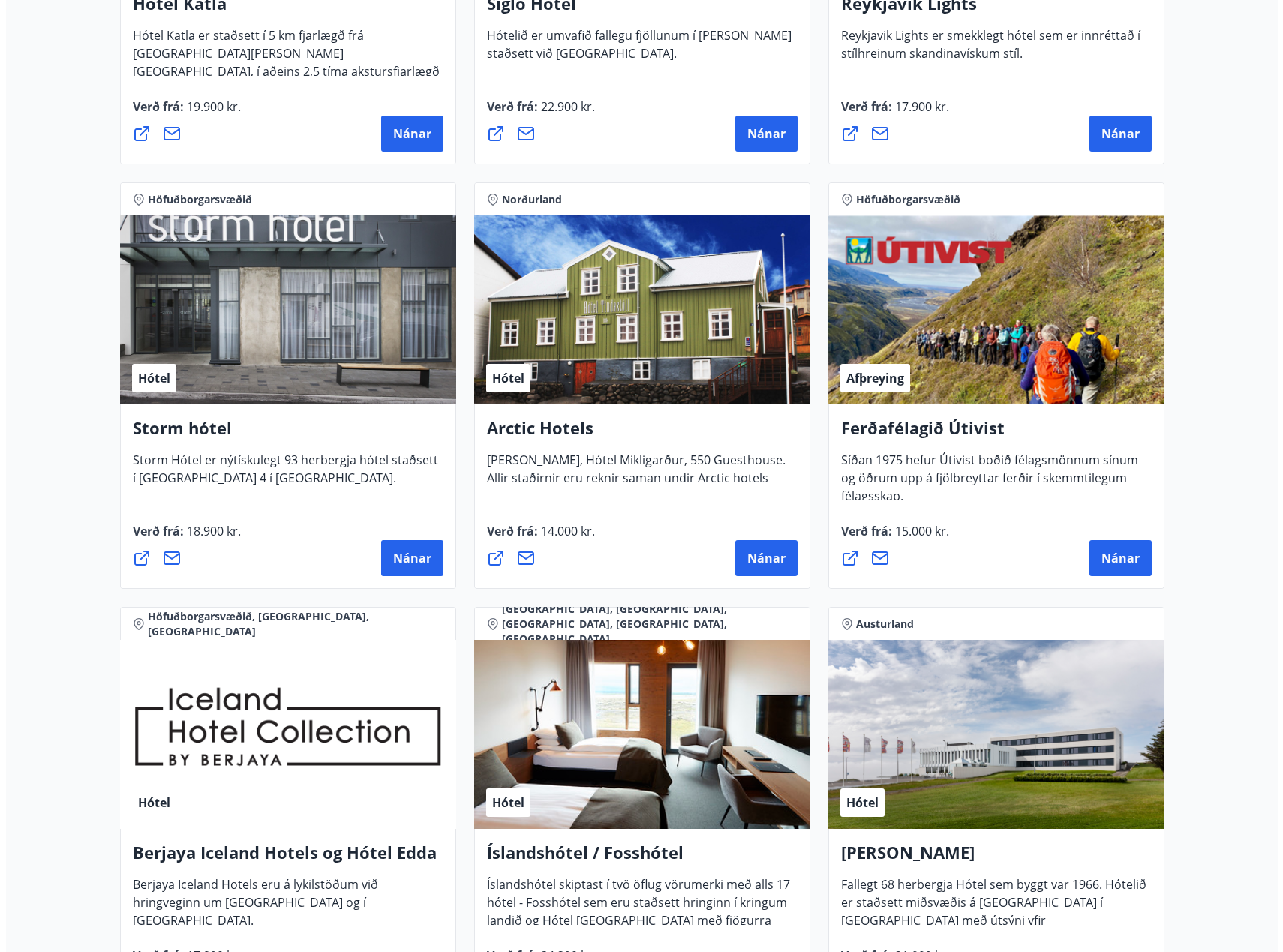
scroll to position [1428, 0]
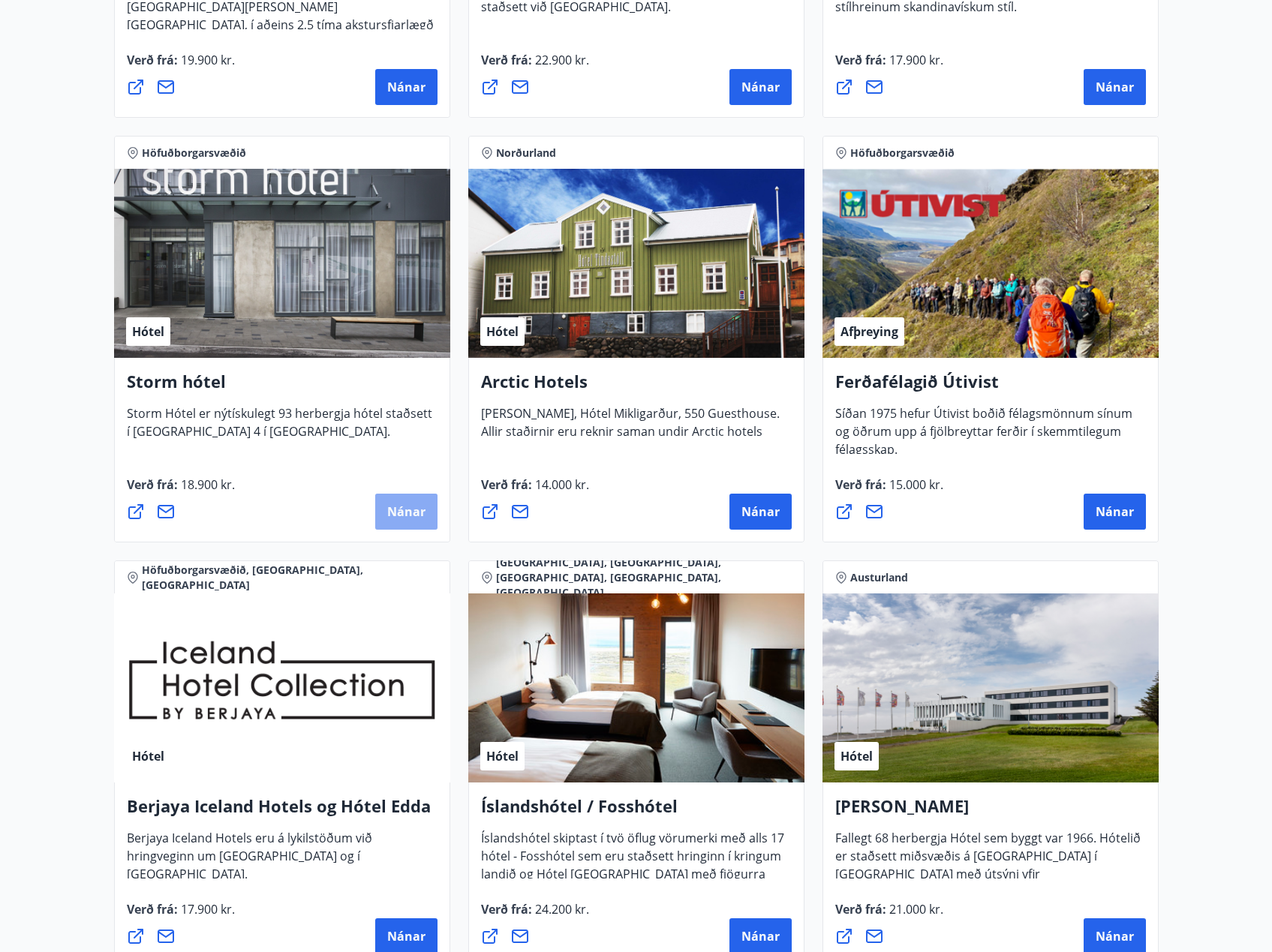
click at [413, 524] on button "Nánar" at bounding box center [406, 511] width 62 height 36
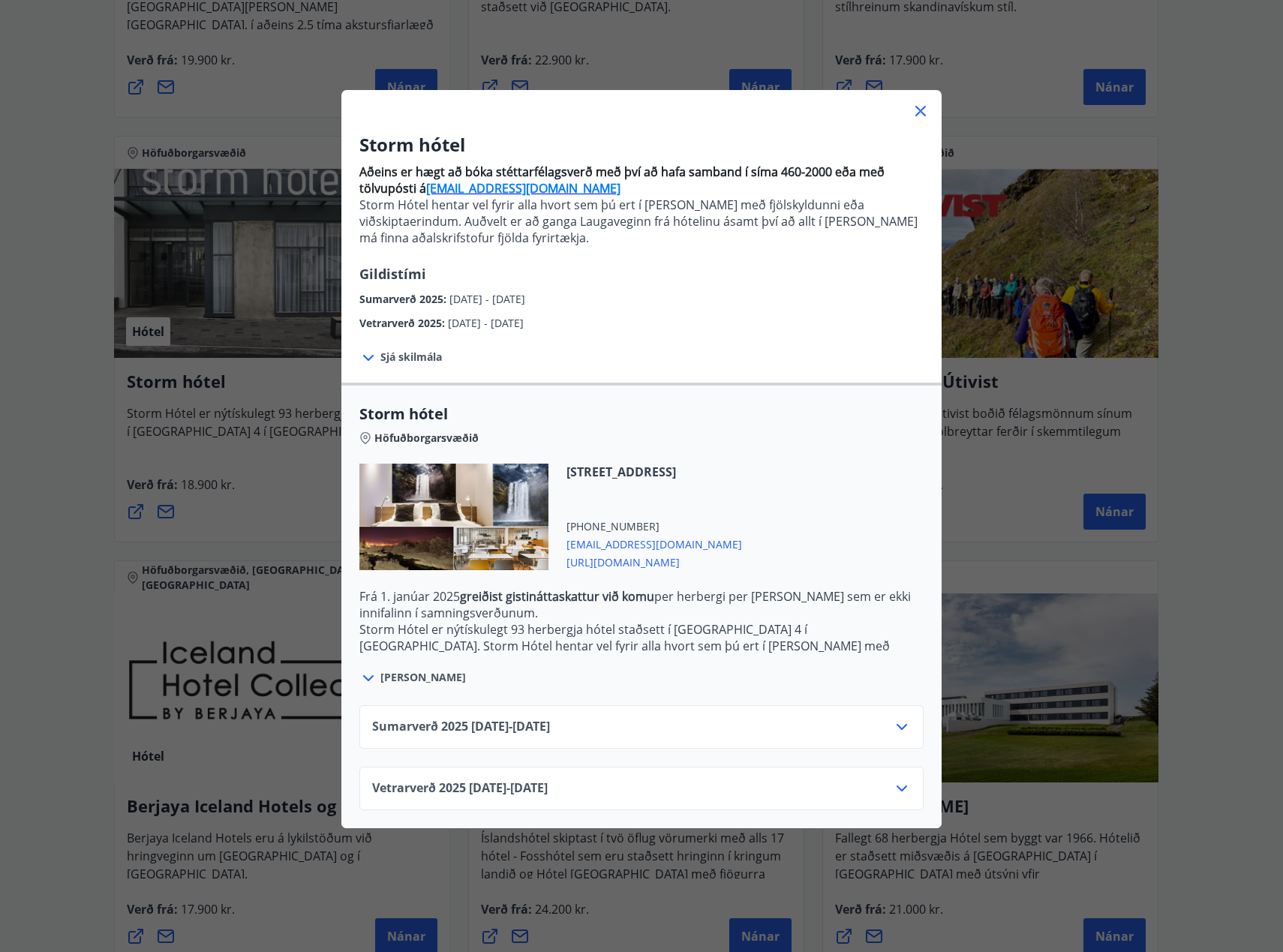
click at [659, 719] on div "Sumarverð [PHONE_NUMBER][DATE] - [DATE]" at bounding box center [641, 733] width 538 height 30
click at [902, 724] on icon at bounding box center [901, 726] width 18 height 18
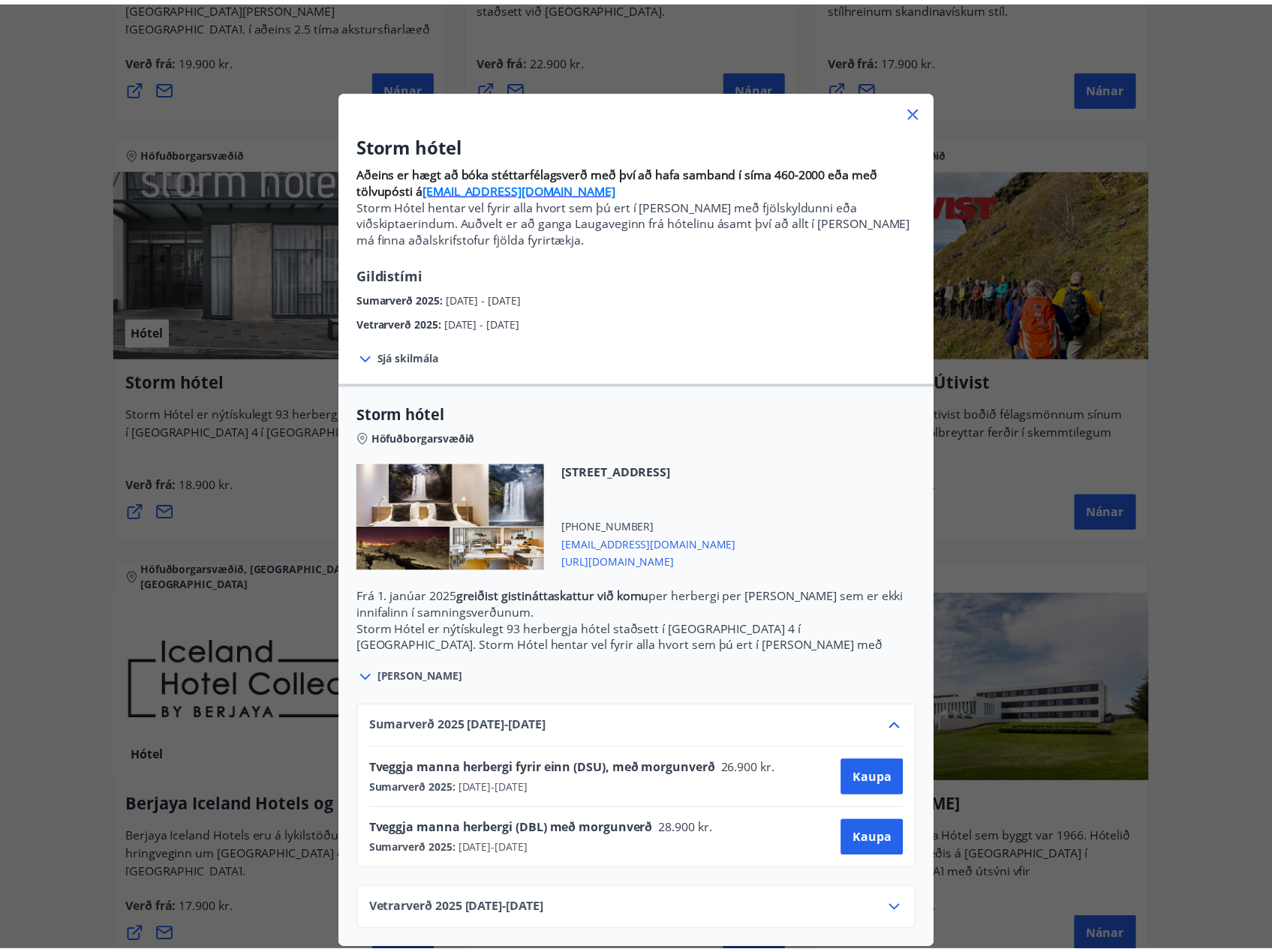
scroll to position [9, 0]
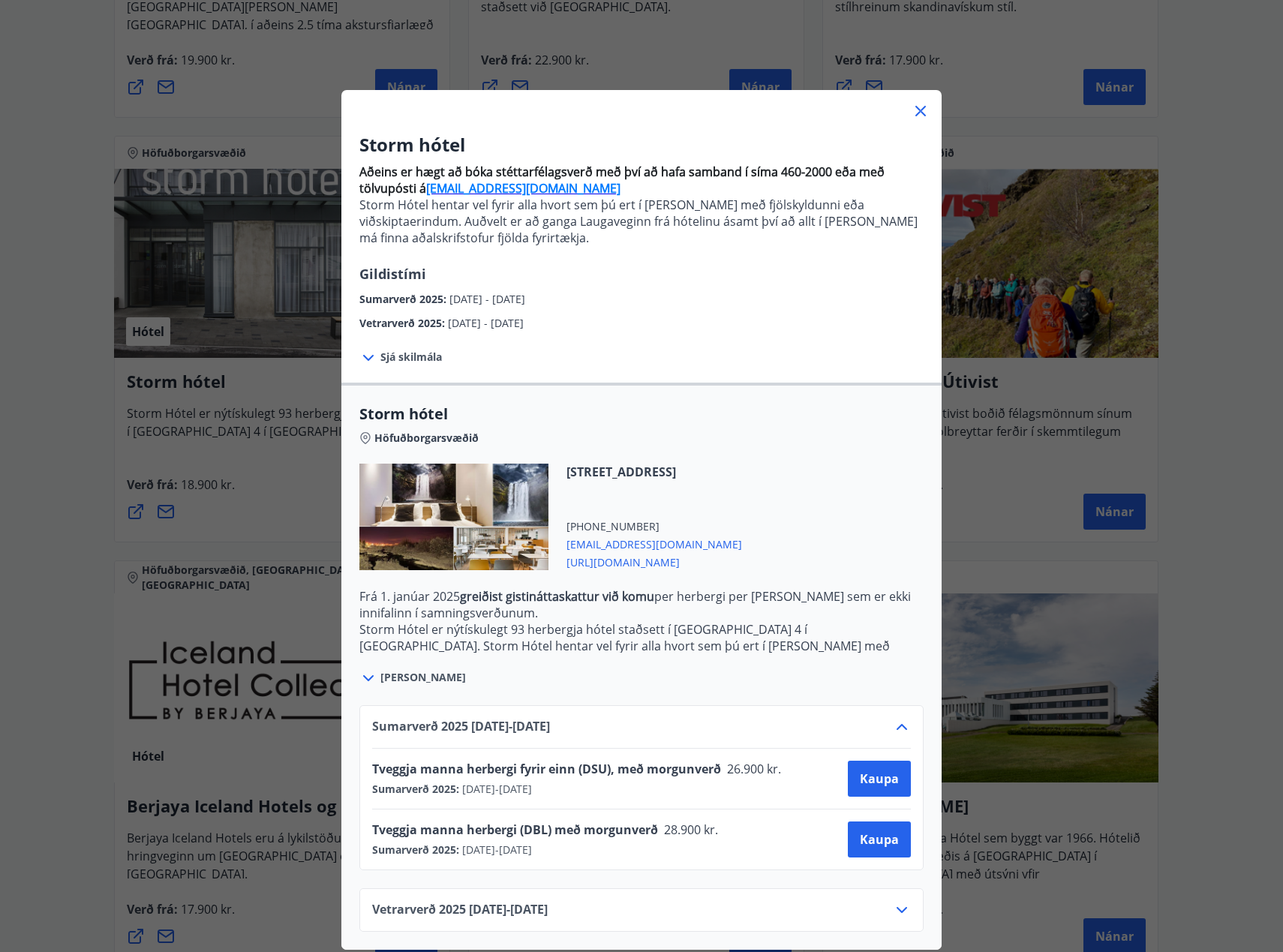
click at [913, 102] on icon at bounding box center [920, 110] width 18 height 18
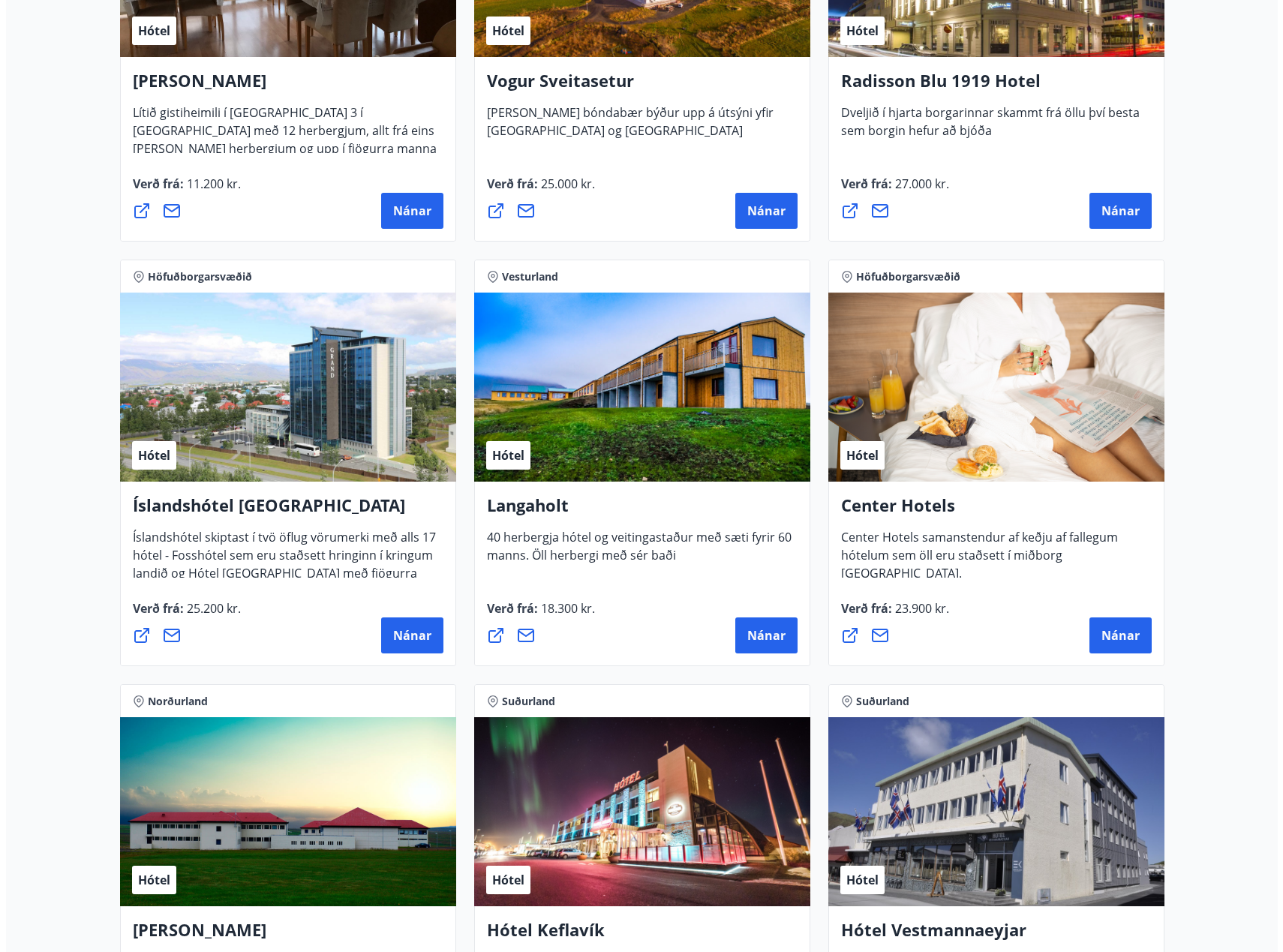
scroll to position [3003, 0]
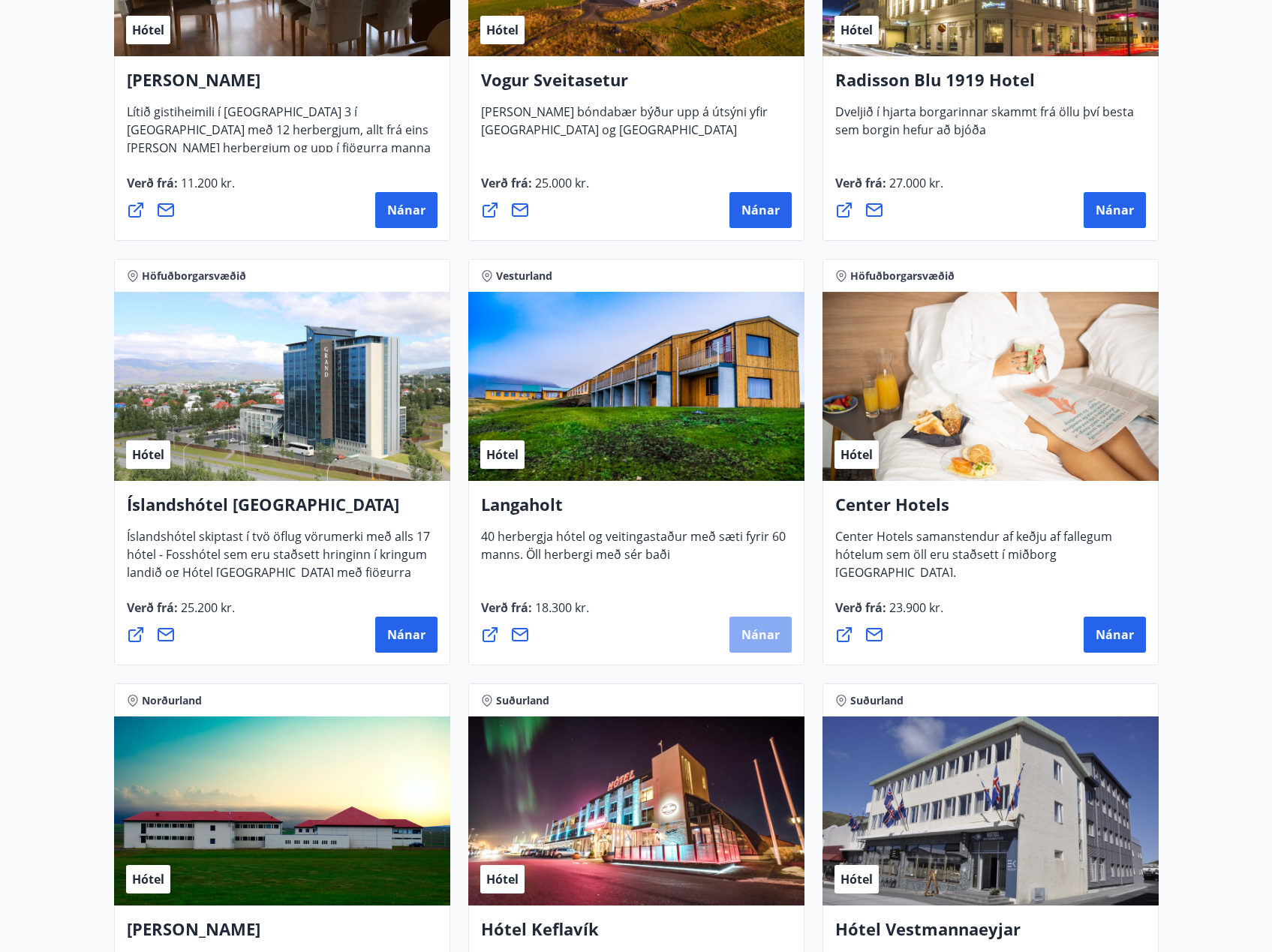
click at [761, 631] on span "Nánar" at bounding box center [760, 635] width 38 height 17
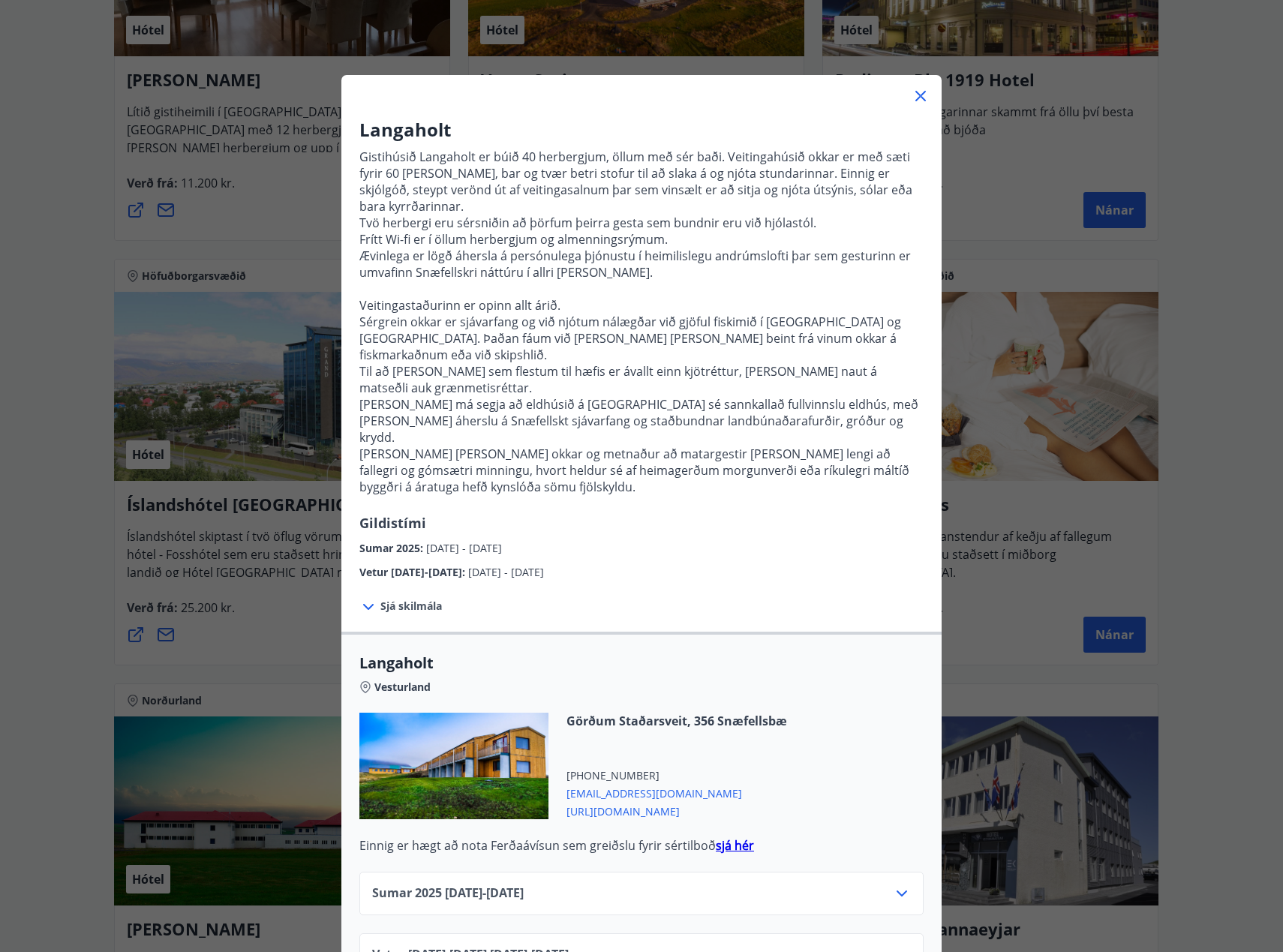
scroll to position [19, 0]
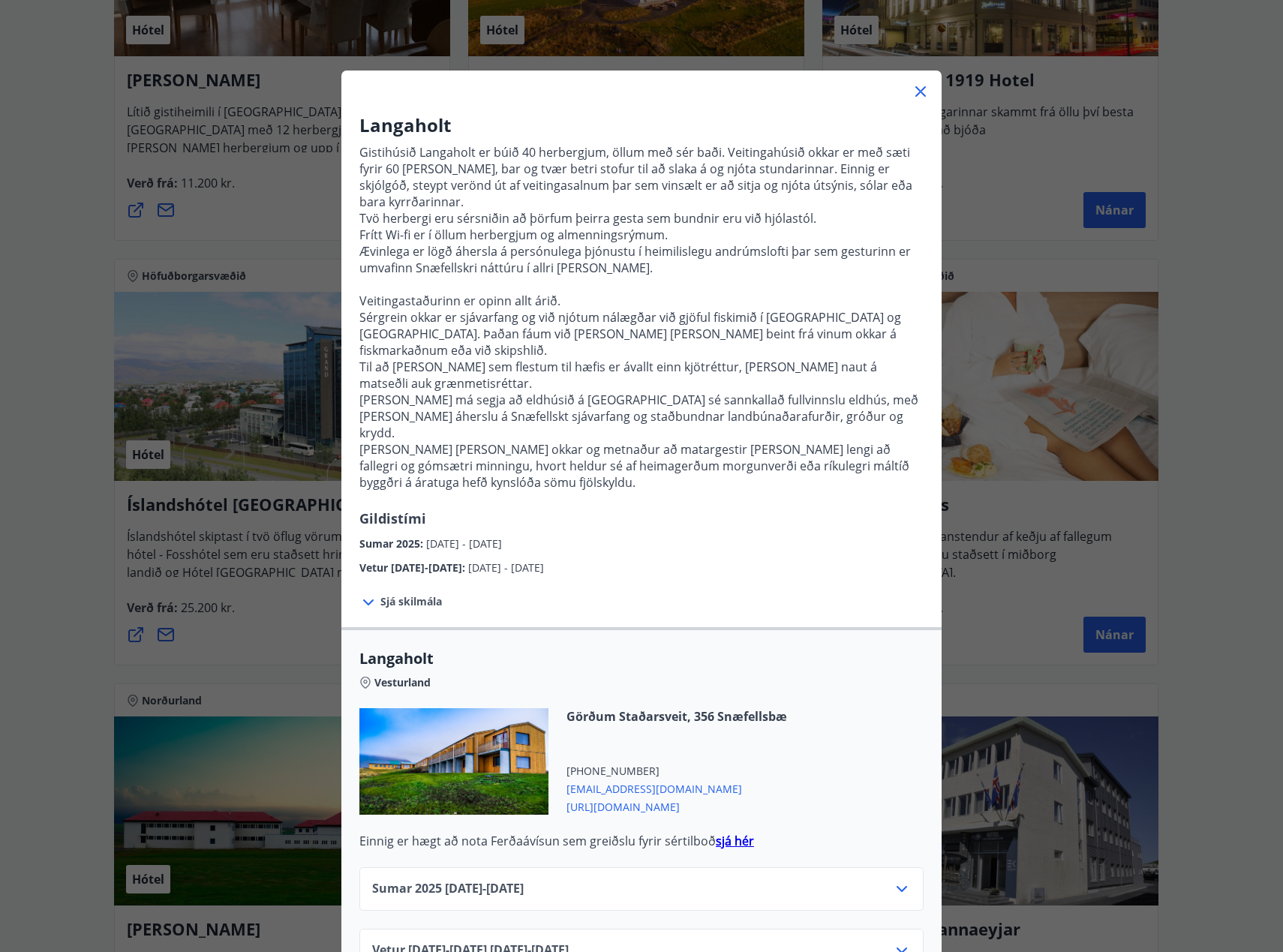
click at [916, 95] on icon at bounding box center [920, 91] width 18 height 18
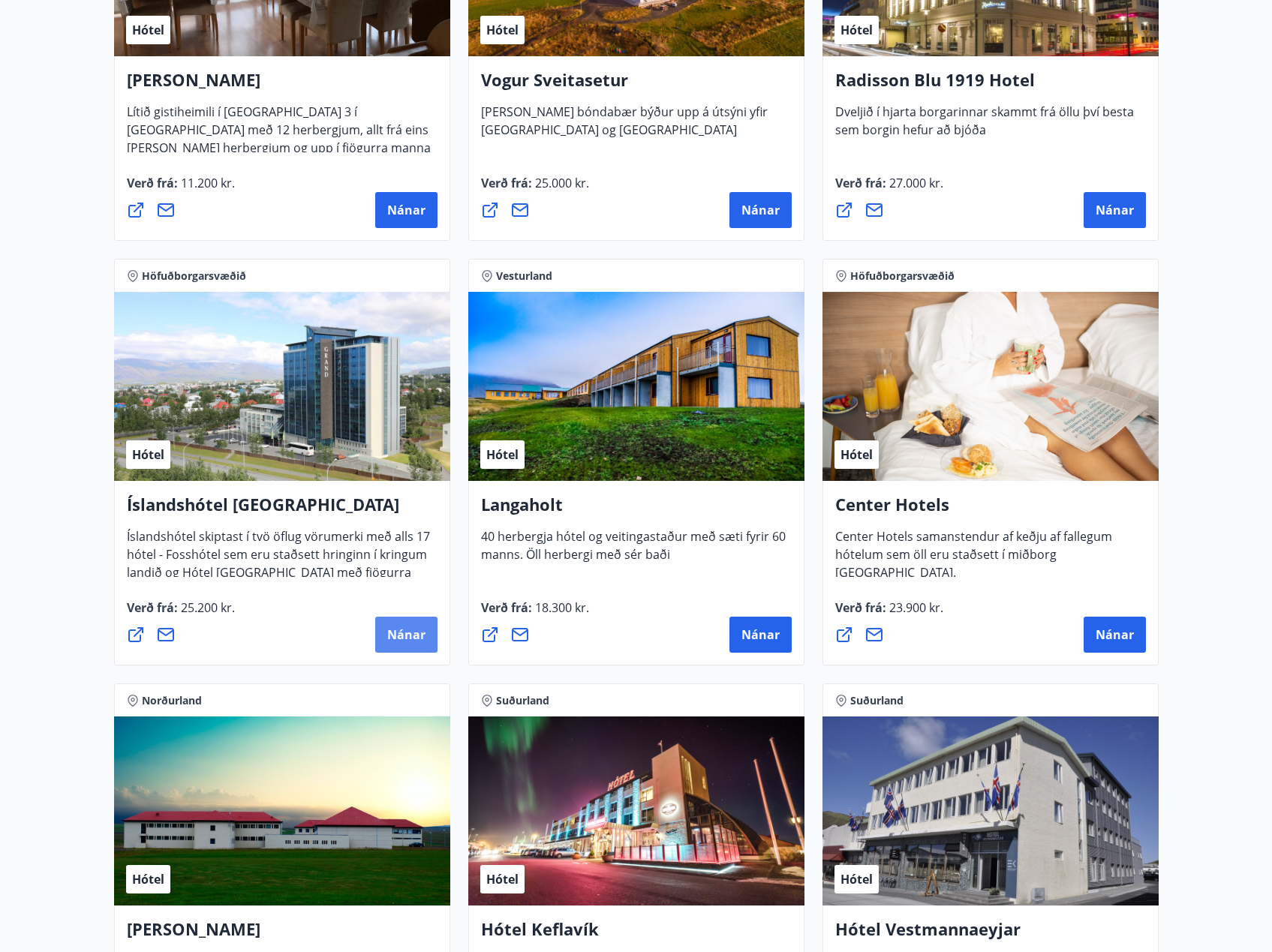
click at [405, 628] on span "Nánar" at bounding box center [406, 635] width 38 height 17
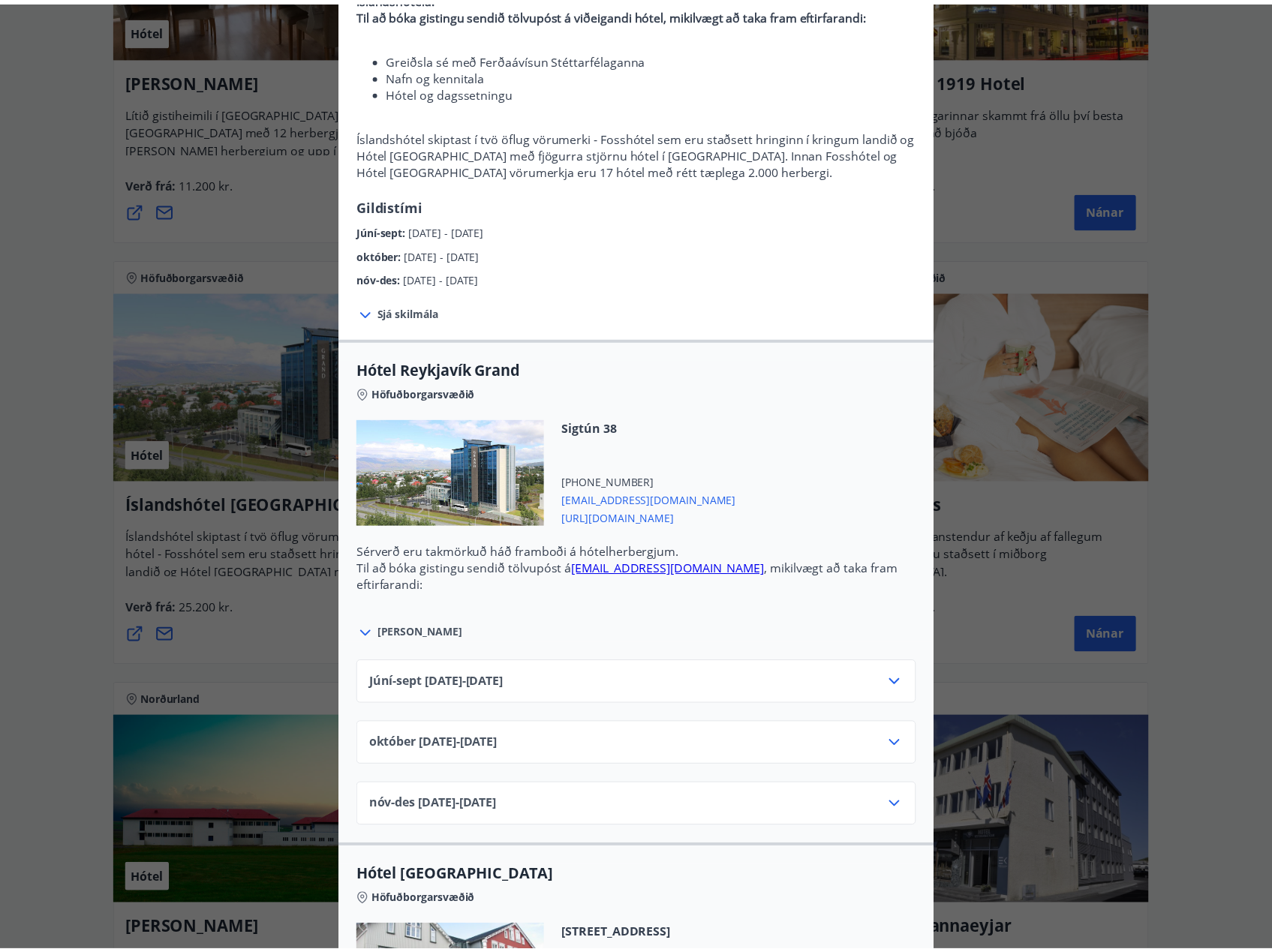
scroll to position [225, 0]
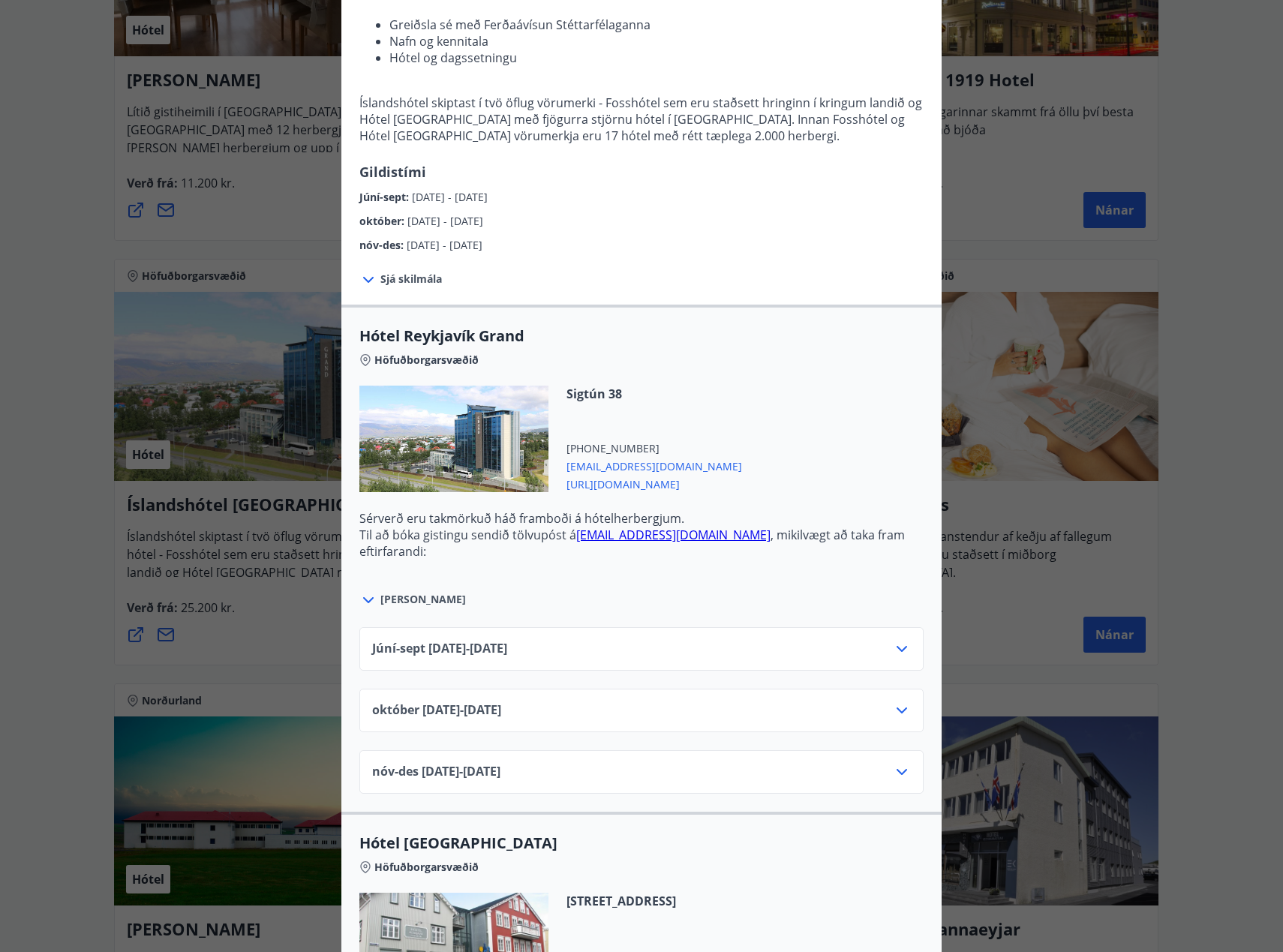
click at [893, 649] on icon at bounding box center [901, 649] width 18 height 18
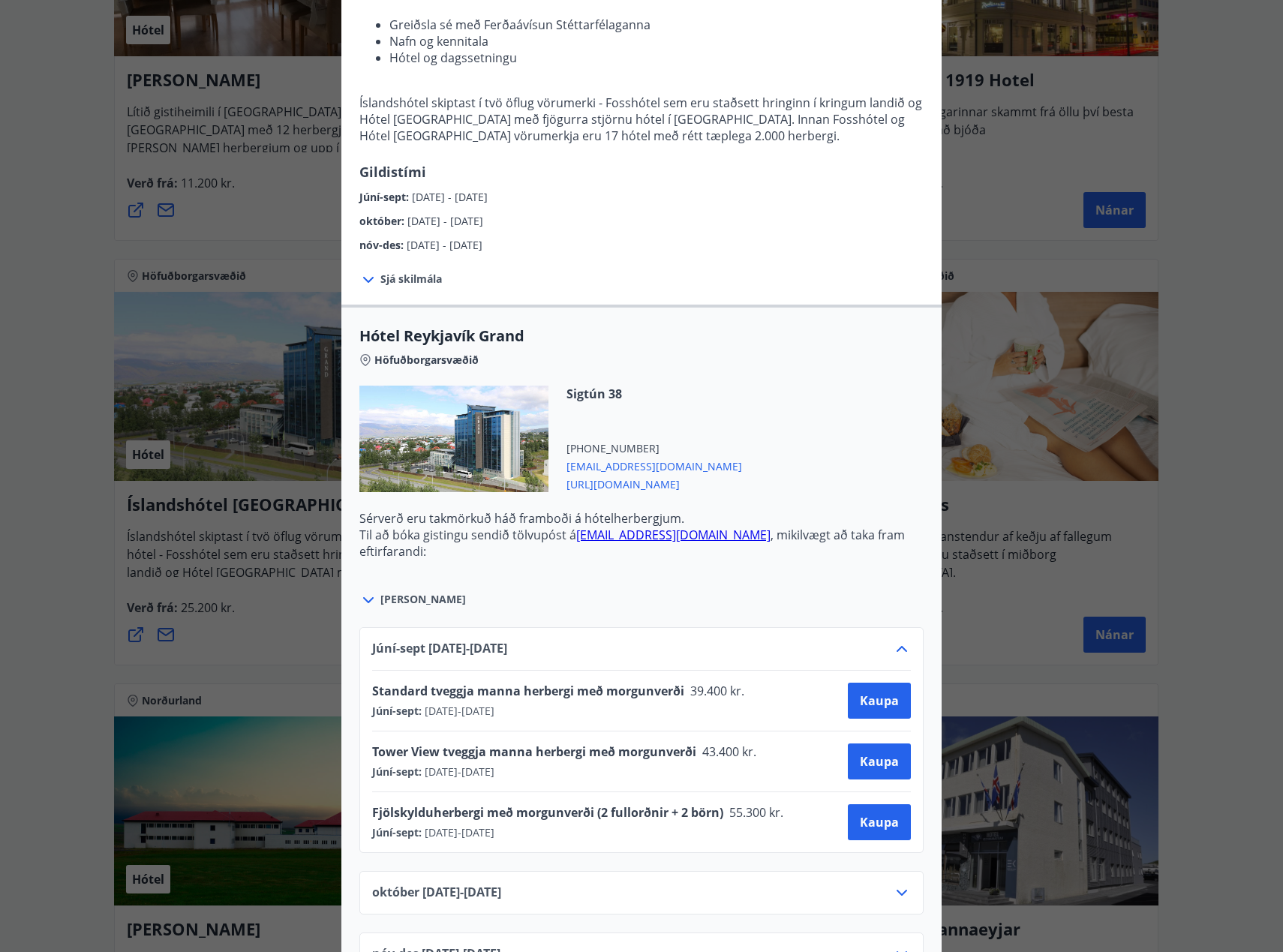
click at [896, 649] on icon at bounding box center [901, 649] width 10 height 6
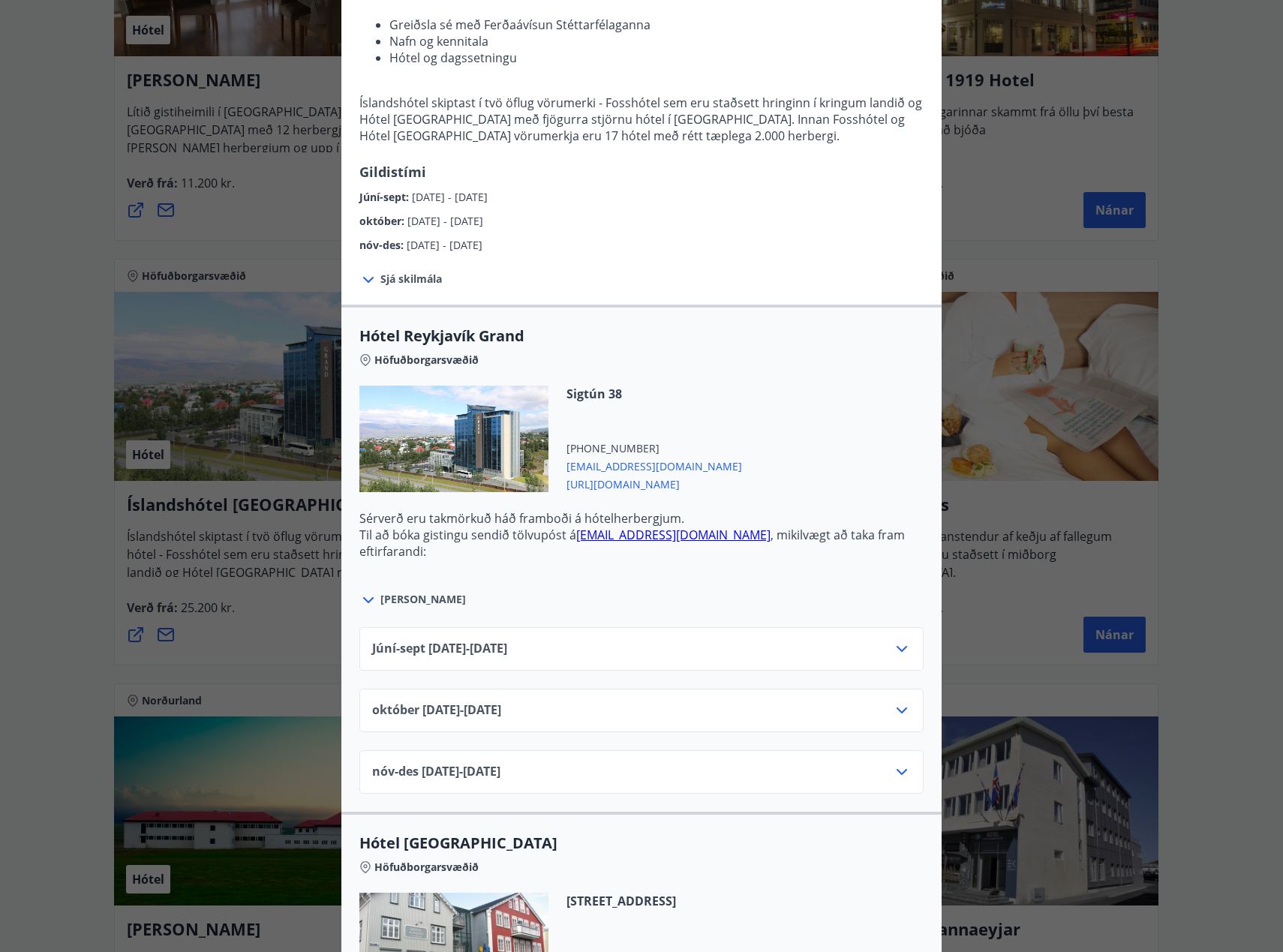
click at [893, 649] on icon at bounding box center [901, 649] width 18 height 18
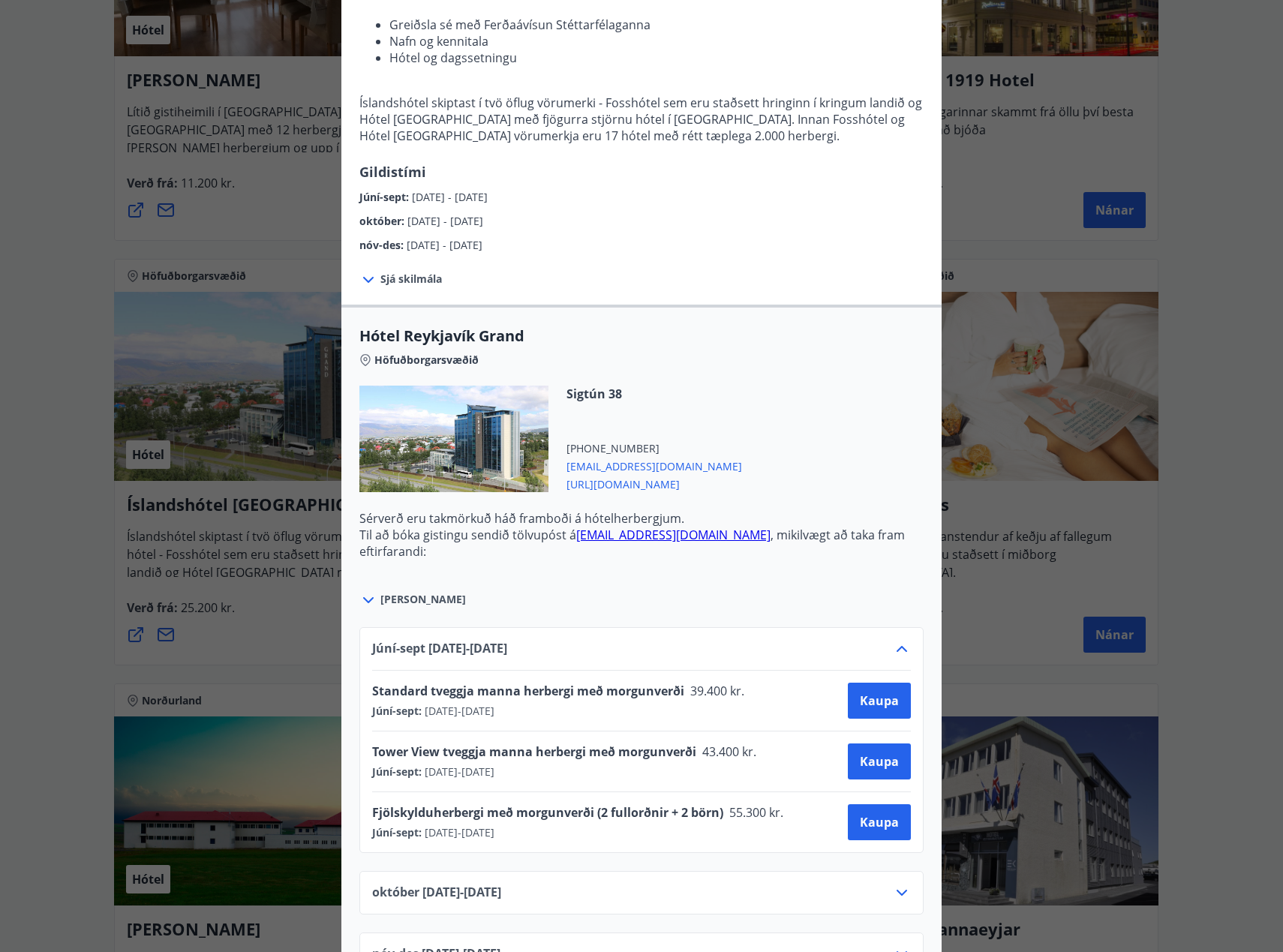
click at [896, 649] on icon at bounding box center [901, 649] width 10 height 6
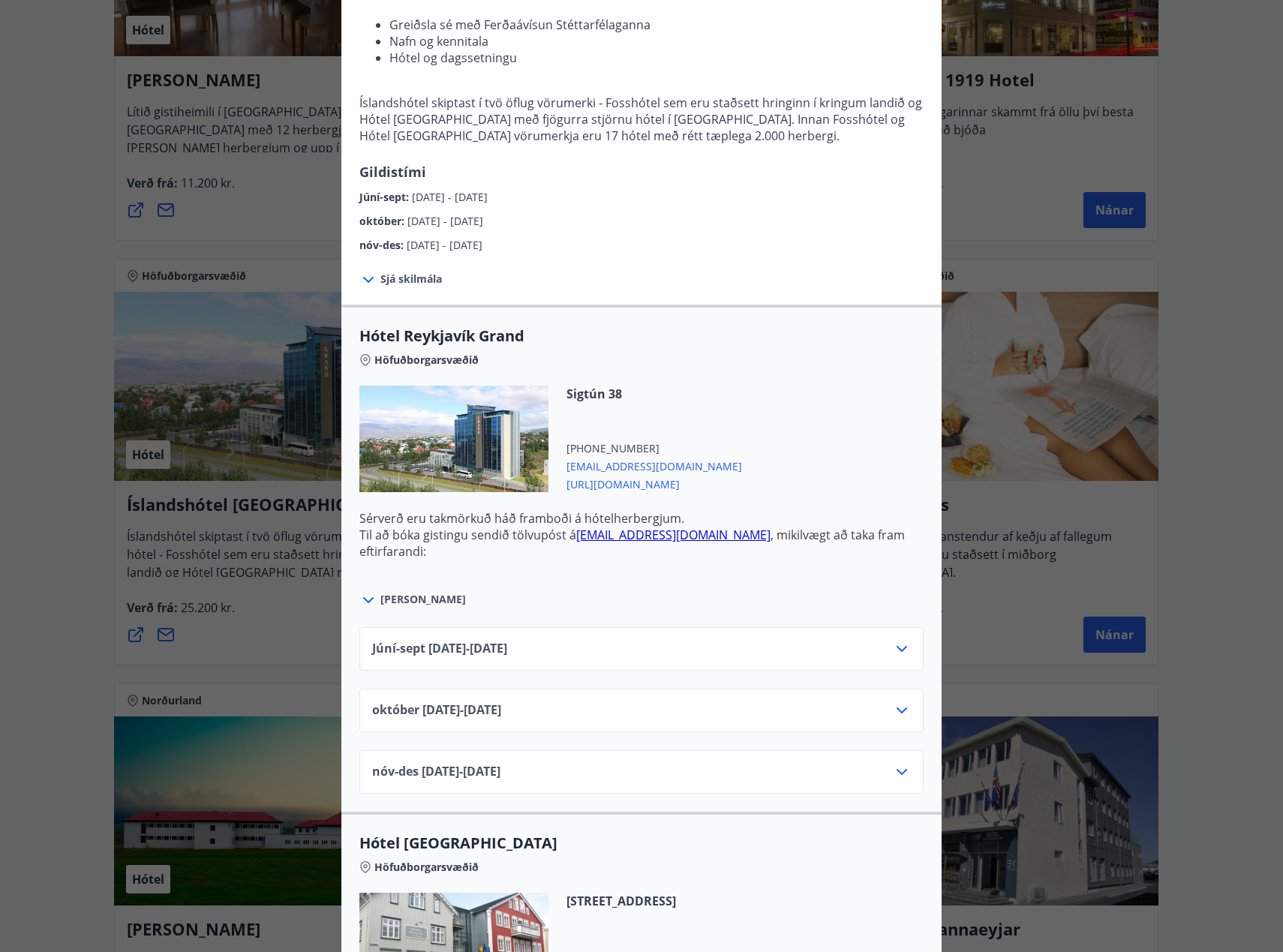
click at [893, 649] on icon at bounding box center [901, 649] width 18 height 18
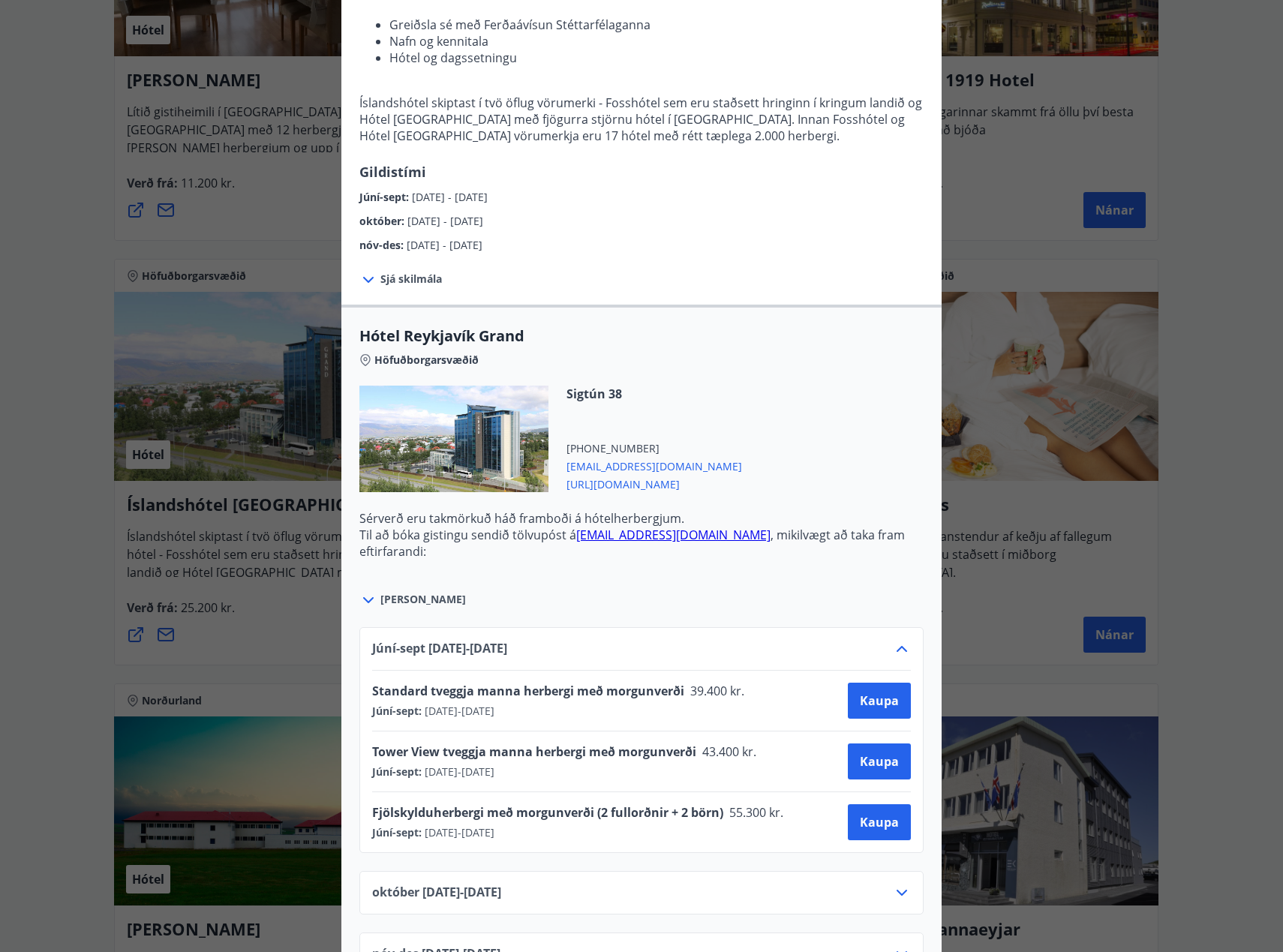
click at [1215, 142] on div "Íslandshótel Reykjavík Ekki er hægt að nýta Ferðaávísun fyrir bókanir sem eru g…" at bounding box center [641, 251] width 1283 height 952
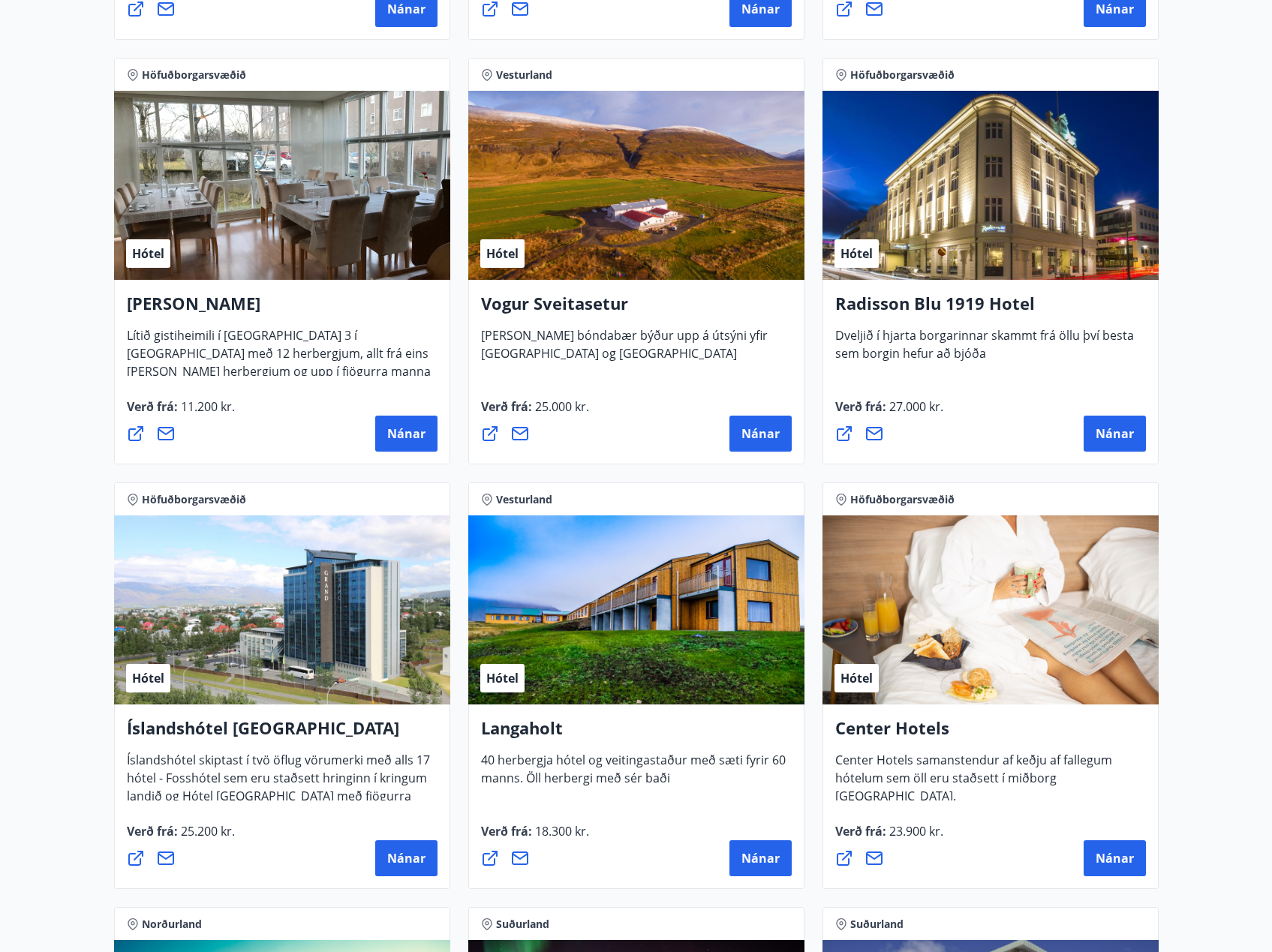
scroll to position [2778, 0]
